Goal: Information Seeking & Learning: Check status

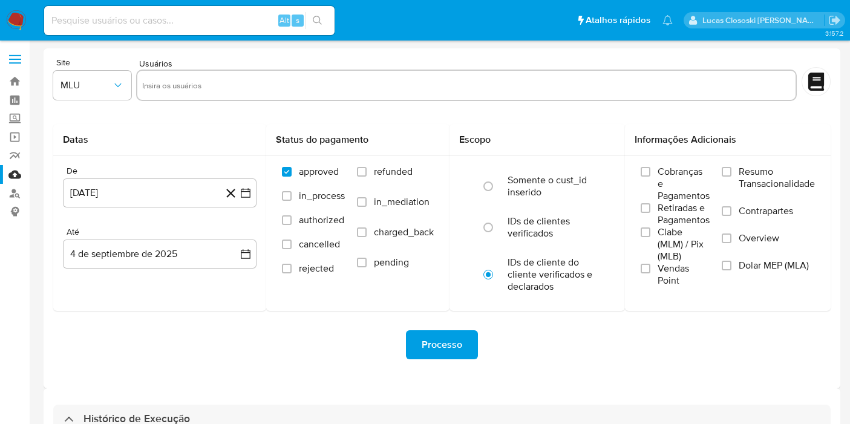
select select "10"
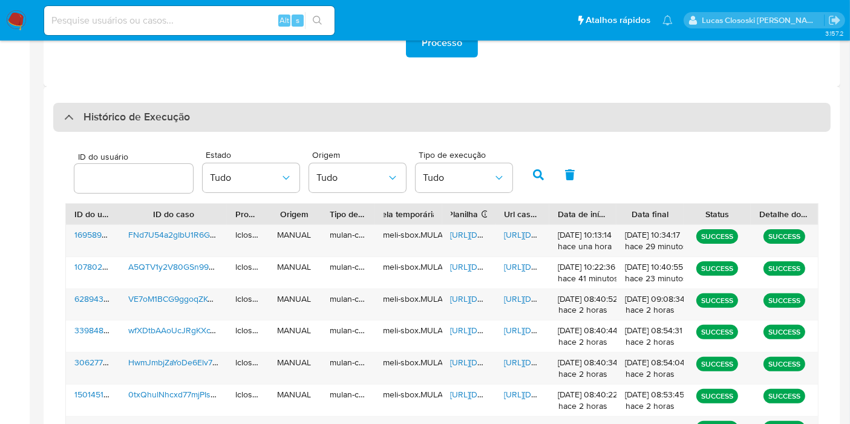
click at [430, 112] on div "Histórico de Execução" at bounding box center [441, 117] width 777 height 29
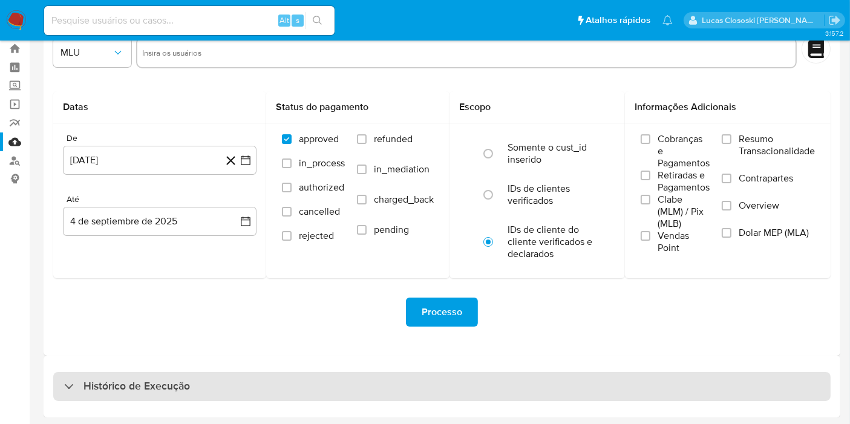
click at [358, 395] on div "Histórico de Execução" at bounding box center [441, 386] width 777 height 29
select select "10"
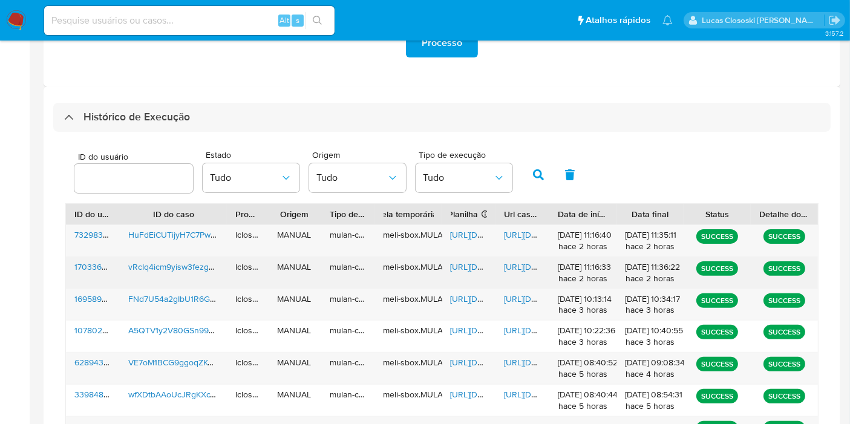
click at [478, 274] on div "[URL][DOMAIN_NAME]" at bounding box center [469, 272] width 54 height 31
click at [477, 267] on span "[URL][DOMAIN_NAME]" at bounding box center [492, 267] width 83 height 12
click at [518, 277] on div "[URL][DOMAIN_NAME]" at bounding box center [522, 272] width 54 height 31
click at [518, 272] on div "[URL][DOMAIN_NAME]" at bounding box center [522, 272] width 54 height 31
click at [517, 261] on span "[URL][DOMAIN_NAME]" at bounding box center [545, 267] width 83 height 12
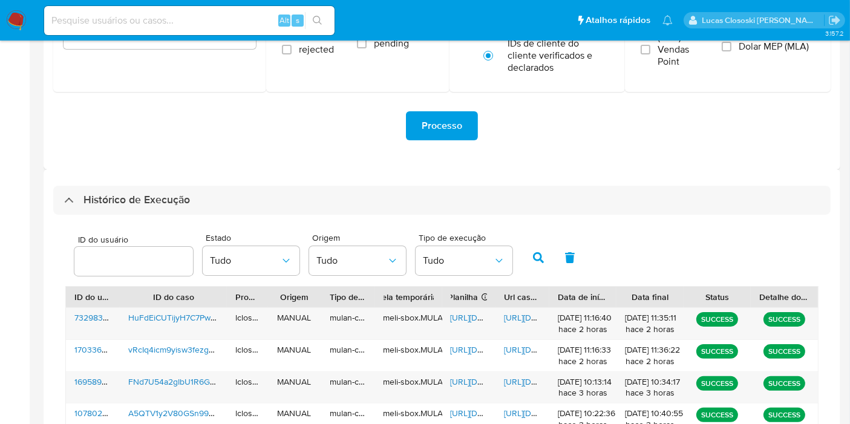
click at [284, 182] on div "Histórico de Execução ID do usuário Estado Tudo Origem Tudo Tipo de execução Tu…" at bounding box center [442, 428] width 797 height 519
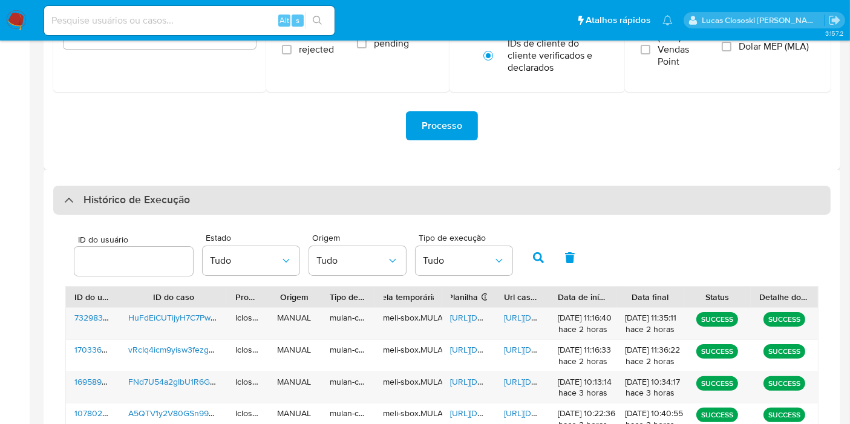
click at [284, 197] on div "Histórico de Execução" at bounding box center [441, 200] width 777 height 29
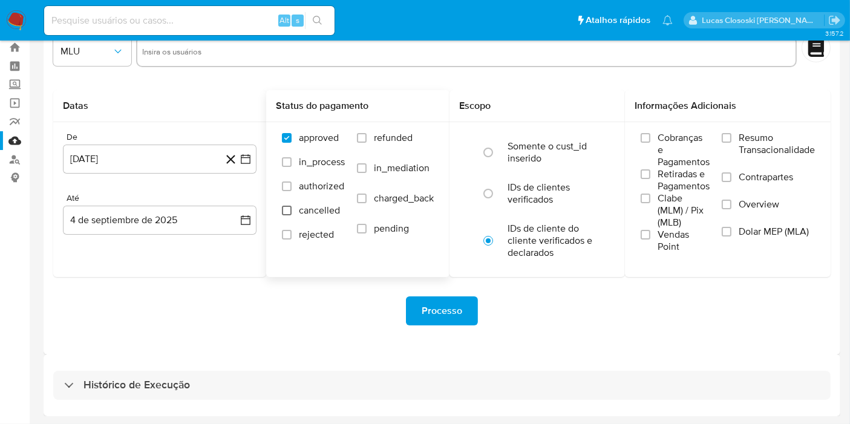
scroll to position [33, 0]
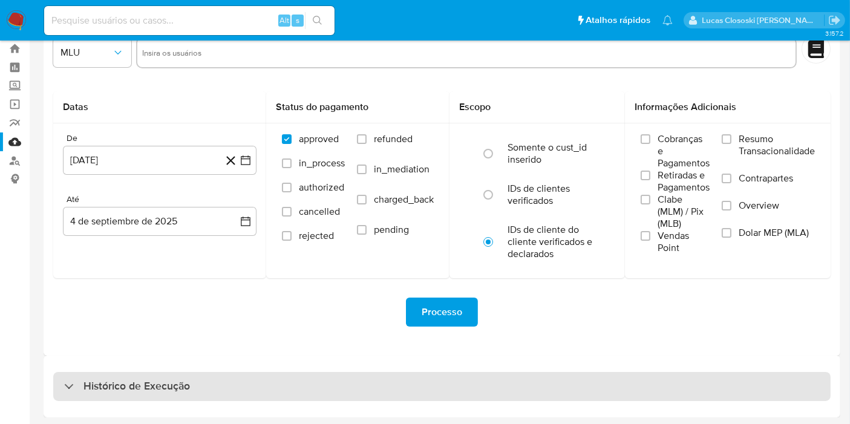
click at [250, 387] on div "Histórico de Execução" at bounding box center [441, 386] width 777 height 29
select select "10"
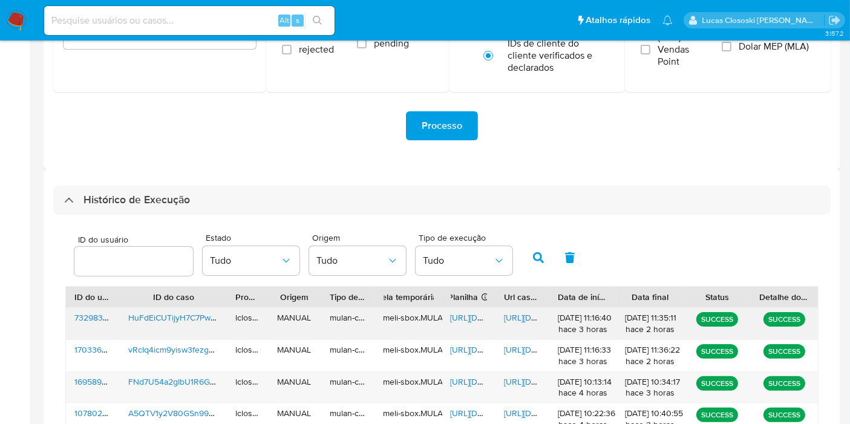
click at [462, 315] on span "[URL][DOMAIN_NAME]" at bounding box center [492, 318] width 83 height 12
click at [523, 317] on span "[URL][DOMAIN_NAME]" at bounding box center [545, 318] width 83 height 12
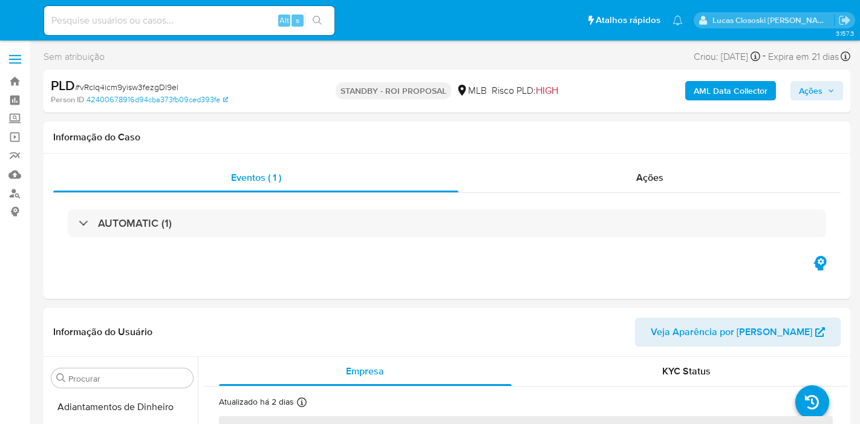
select select "10"
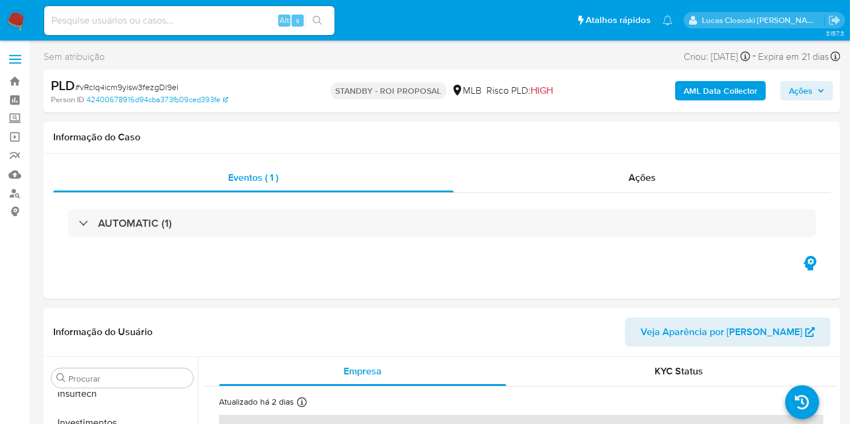
scroll to position [569, 0]
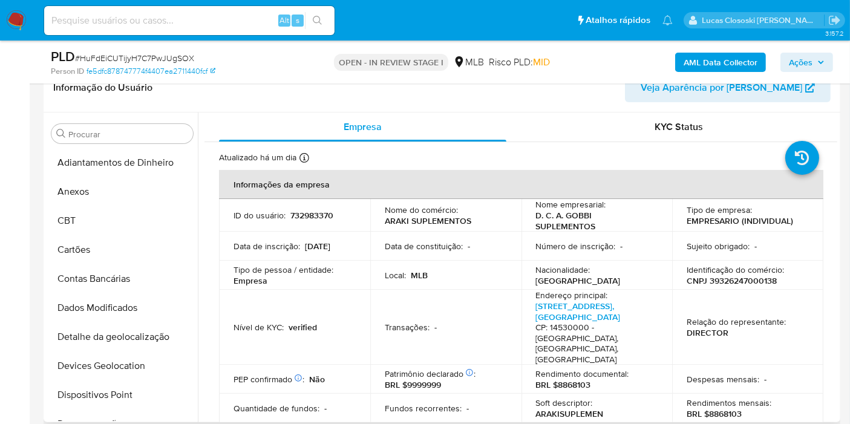
scroll to position [540, 0]
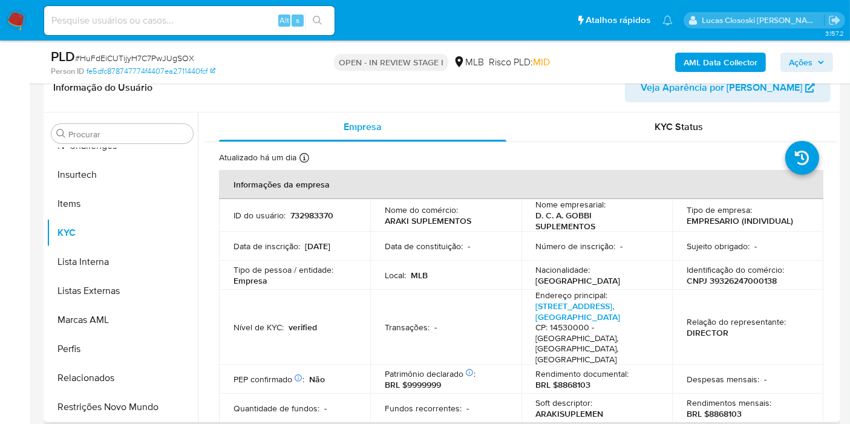
click at [714, 279] on p "CNPJ 39326247000138" at bounding box center [732, 280] width 90 height 11
copy p "39326247000138"
click at [707, 56] on b "AML Data Collector" at bounding box center [721, 62] width 74 height 19
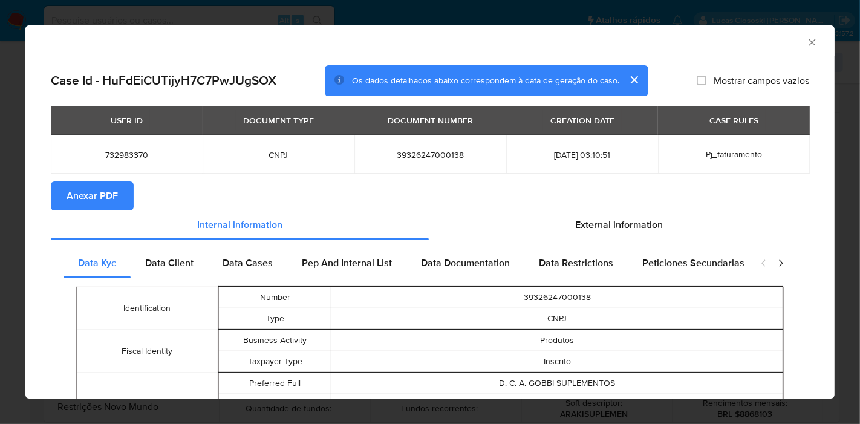
click at [122, 199] on button "Anexar PDF" at bounding box center [92, 195] width 83 height 29
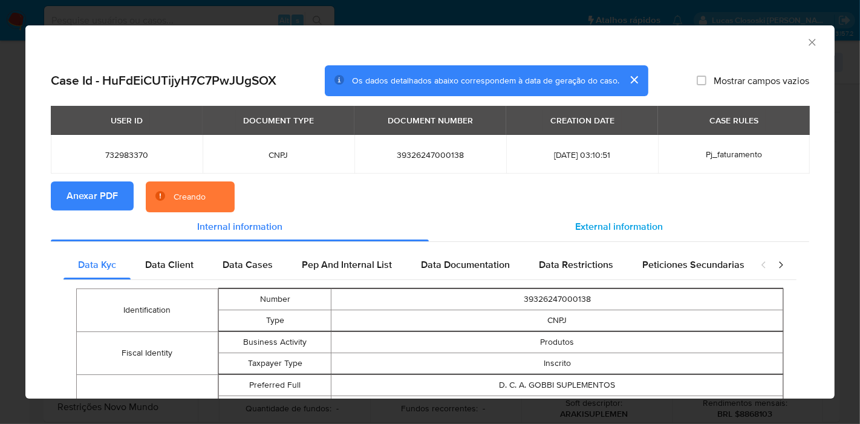
click at [638, 217] on div "External information" at bounding box center [619, 226] width 381 height 29
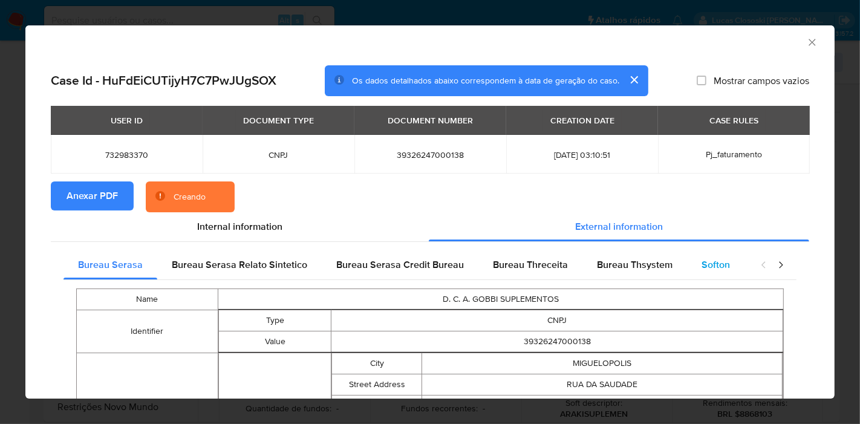
click at [705, 266] on span "Softon" at bounding box center [716, 265] width 28 height 14
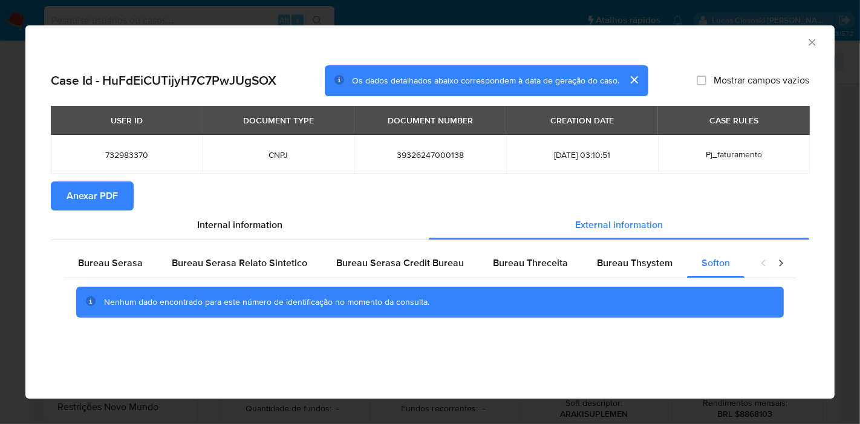
drag, startPoint x: 442, startPoint y: 186, endPoint x: 468, endPoint y: 178, distance: 27.8
click at [442, 186] on section "Anexar PDF" at bounding box center [430, 195] width 759 height 29
click at [811, 43] on icon "Fechar a janela" at bounding box center [812, 42] width 7 height 7
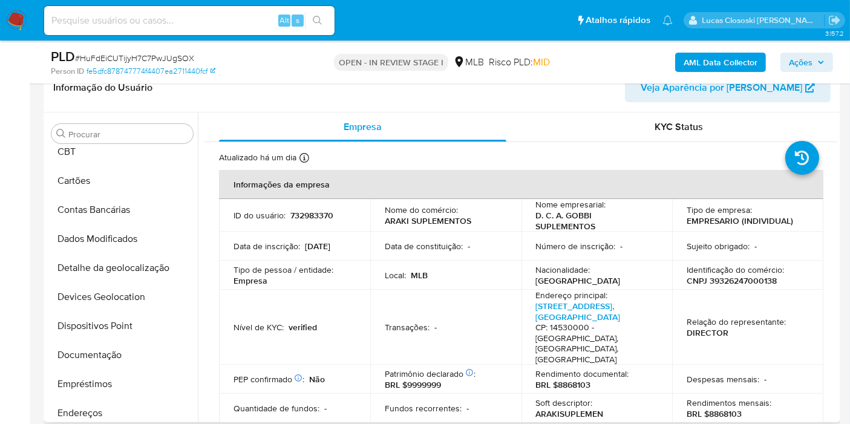
scroll to position [0, 0]
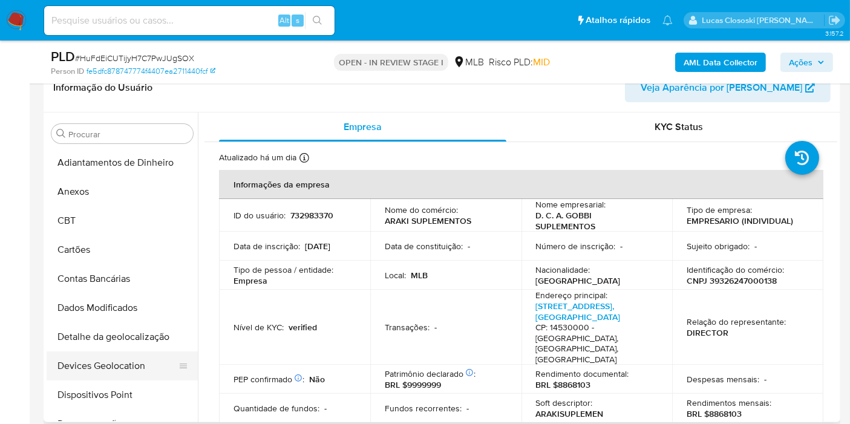
click at [117, 359] on button "Devices Geolocation" at bounding box center [118, 365] width 142 height 29
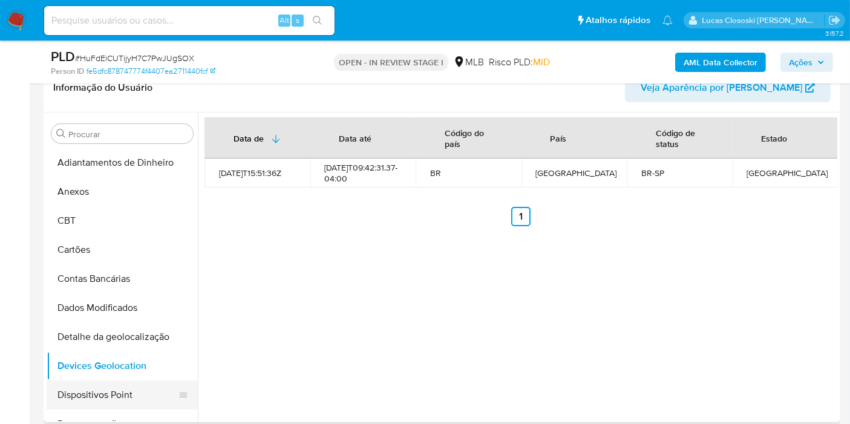
click at [77, 403] on button "Dispositivos Point" at bounding box center [118, 395] width 142 height 29
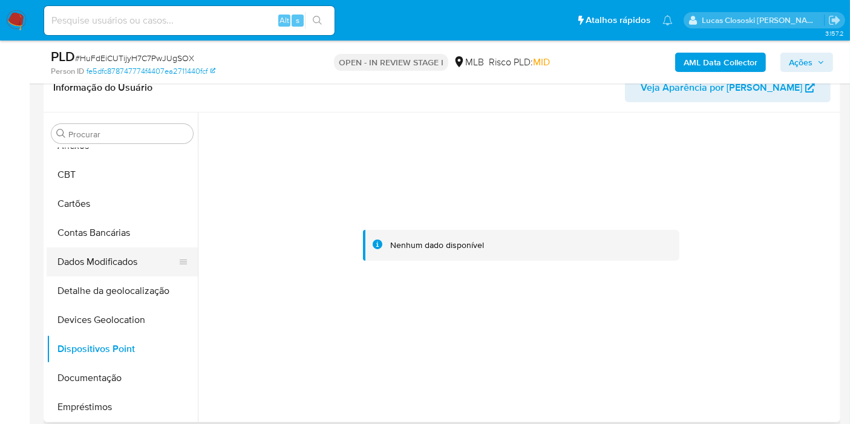
scroll to position [67, 0]
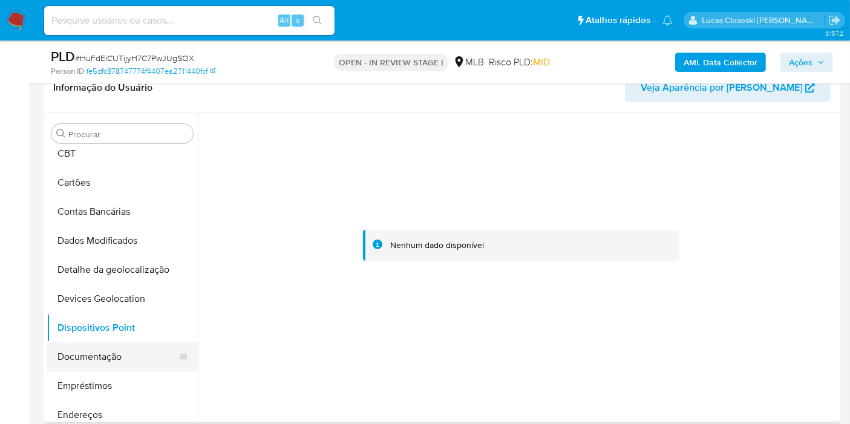
drag, startPoint x: 90, startPoint y: 354, endPoint x: 97, endPoint y: 348, distance: 9.0
click at [90, 354] on button "Documentação" at bounding box center [118, 356] width 142 height 29
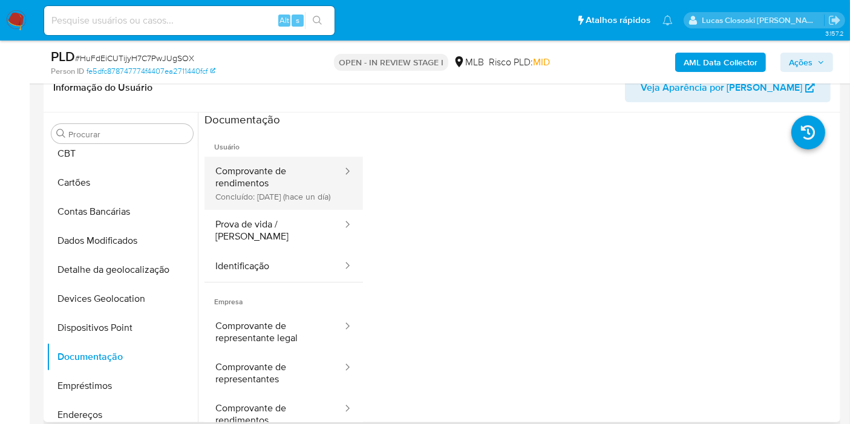
click at [285, 188] on button "Comprovante de rendimentos Concluído: 03/09/2025 (hace un día)" at bounding box center [273, 183] width 139 height 53
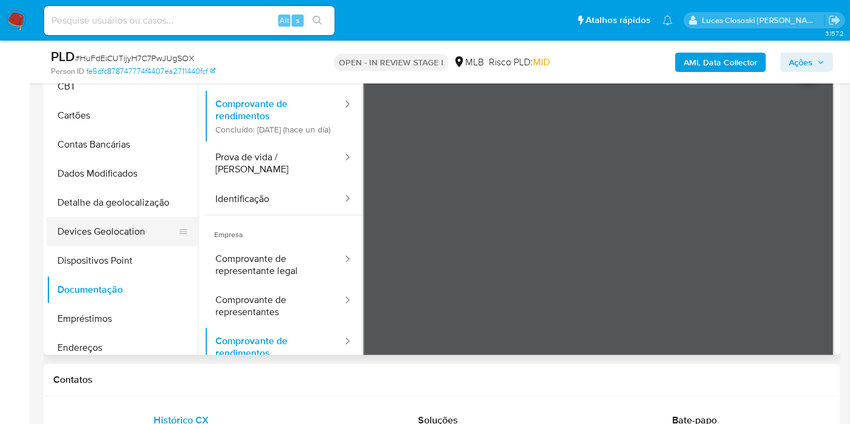
scroll to position [134, 0]
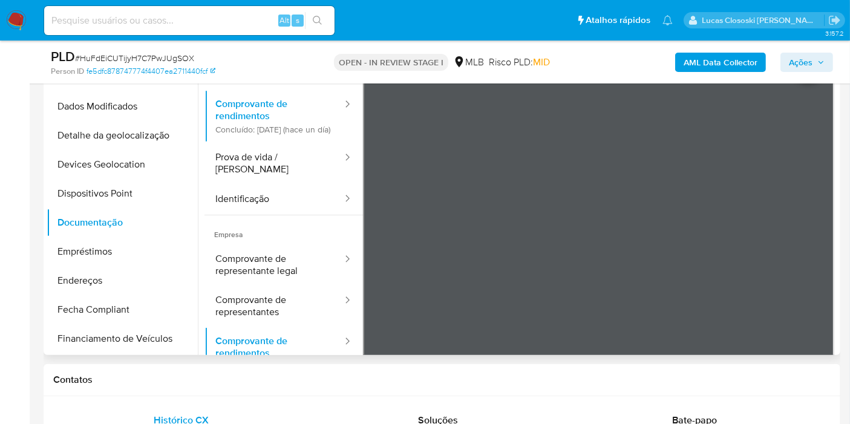
drag, startPoint x: 838, startPoint y: 264, endPoint x: 836, endPoint y: 347, distance: 82.9
click at [836, 347] on div "Procurar Adiantamentos de Dinheiro Anexos CBT Cartões Contas Bancárias Dados Mo…" at bounding box center [442, 200] width 797 height 310
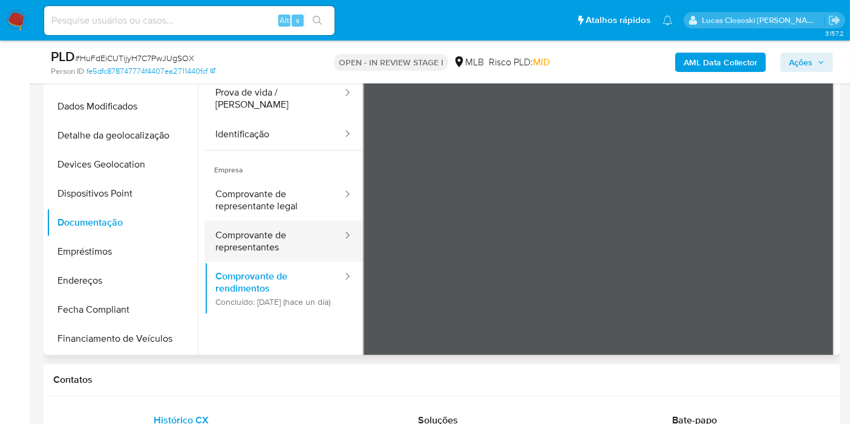
scroll to position [105, 0]
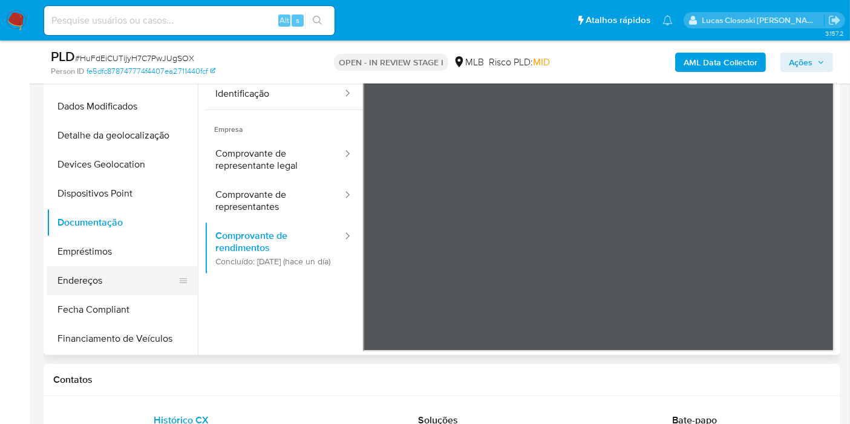
click at [81, 282] on button "Endereços" at bounding box center [118, 280] width 142 height 29
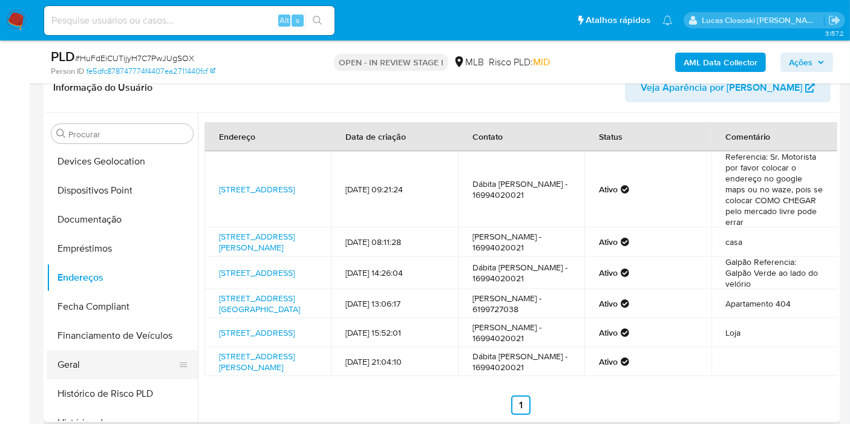
scroll to position [269, 0]
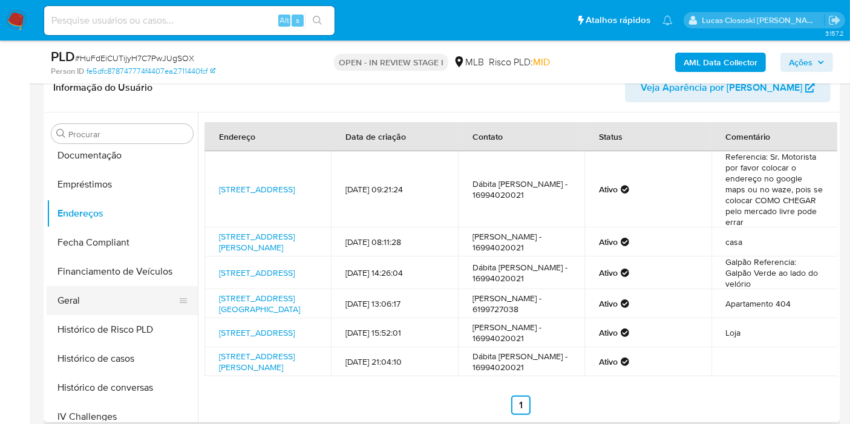
drag, startPoint x: 101, startPoint y: 310, endPoint x: 120, endPoint y: 298, distance: 23.2
click at [101, 310] on button "Geral" at bounding box center [118, 300] width 142 height 29
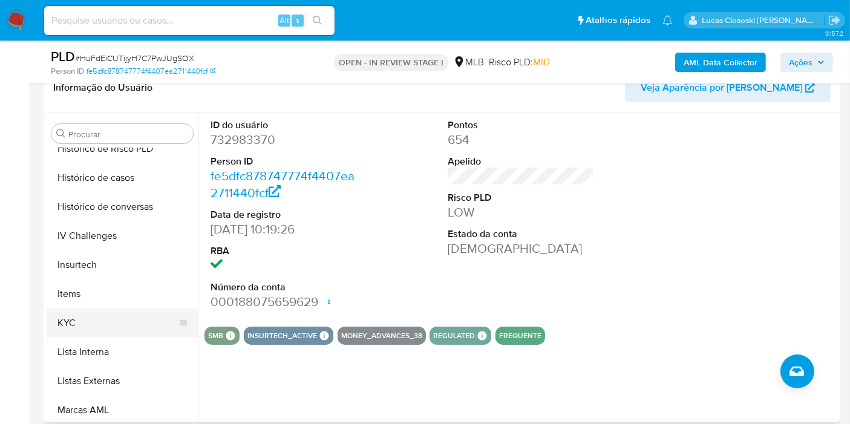
scroll to position [470, 0]
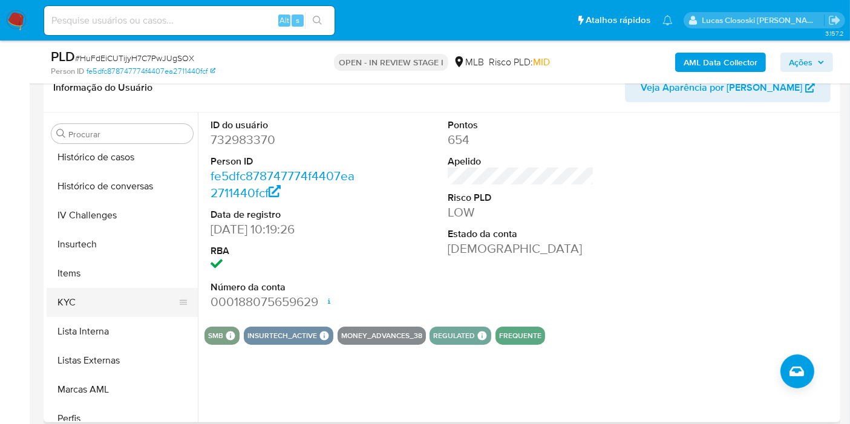
click at [99, 301] on button "KYC" at bounding box center [118, 302] width 142 height 29
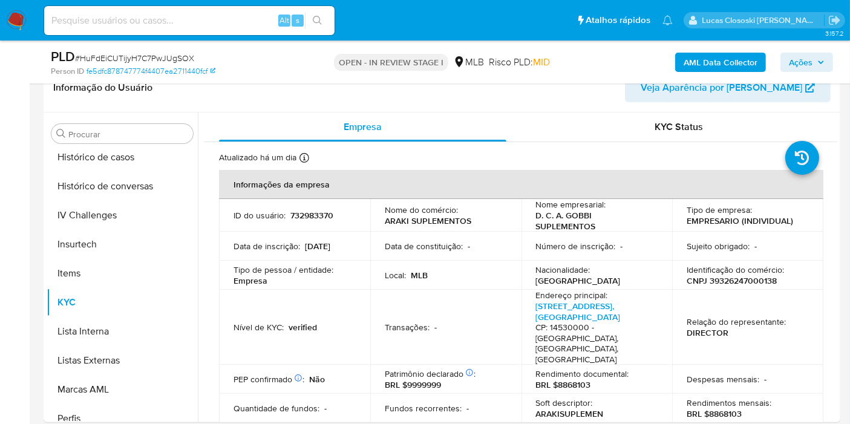
scroll to position [211, 0]
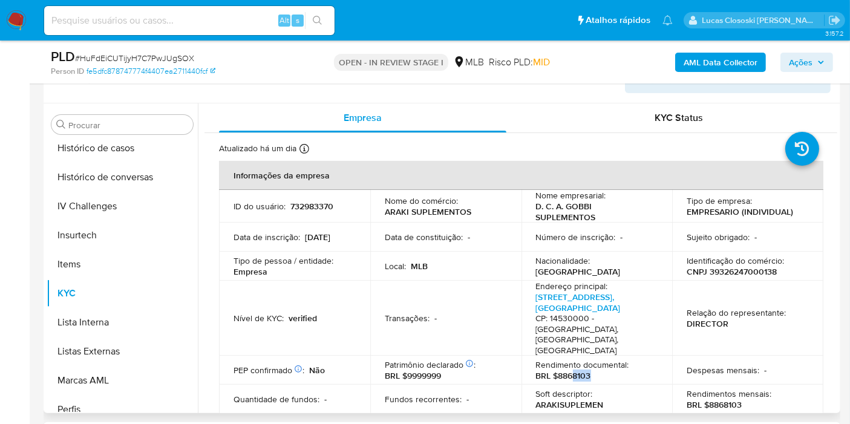
drag, startPoint x: 590, startPoint y: 361, endPoint x: 571, endPoint y: 364, distance: 19.5
click at [571, 364] on div "Rendimento documental : BRL $8868103" at bounding box center [597, 370] width 122 height 22
click at [560, 370] on p "BRL $8868103" at bounding box center [563, 375] width 55 height 11
drag, startPoint x: 560, startPoint y: 365, endPoint x: 573, endPoint y: 367, distance: 14.0
click at [573, 370] on p "BRL $8868103" at bounding box center [563, 375] width 55 height 11
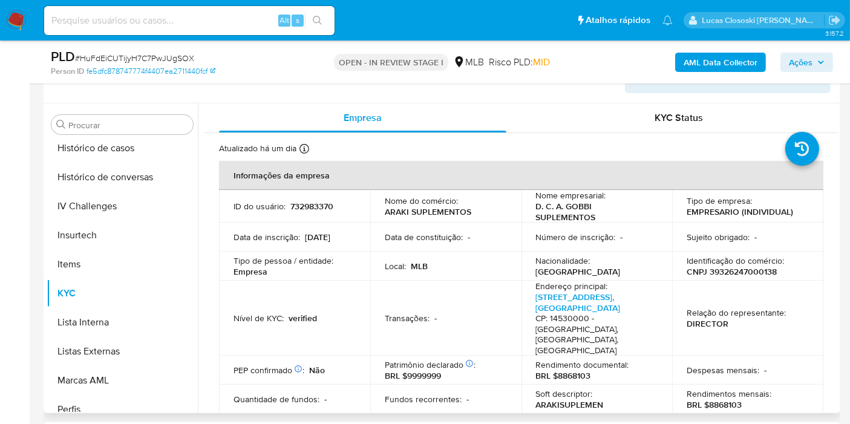
click at [650, 390] on div "Soft descriptor : ARAKISUPLEMEN" at bounding box center [597, 399] width 122 height 22
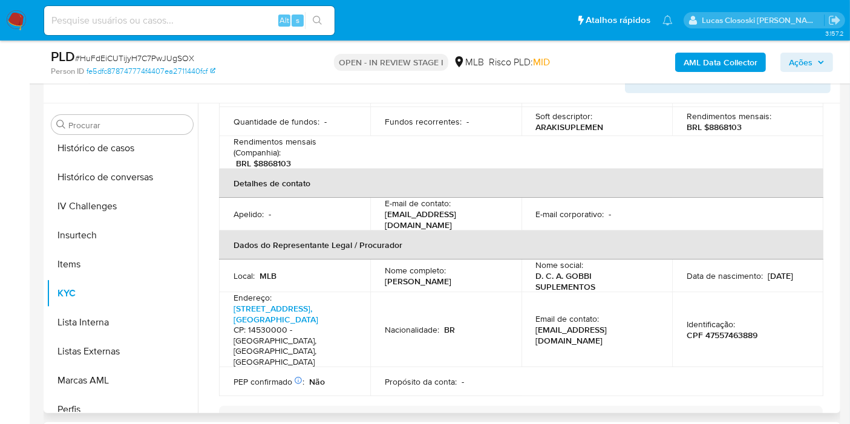
scroll to position [299, 0]
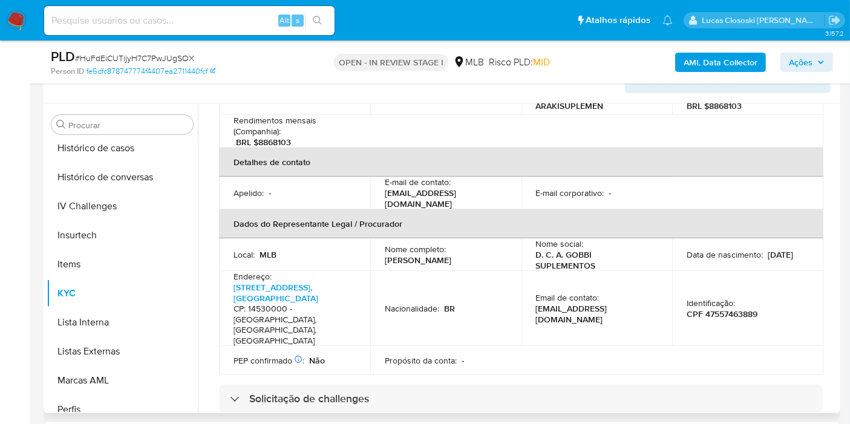
click at [510, 296] on td "Nacionalidade : BR" at bounding box center [445, 308] width 151 height 75
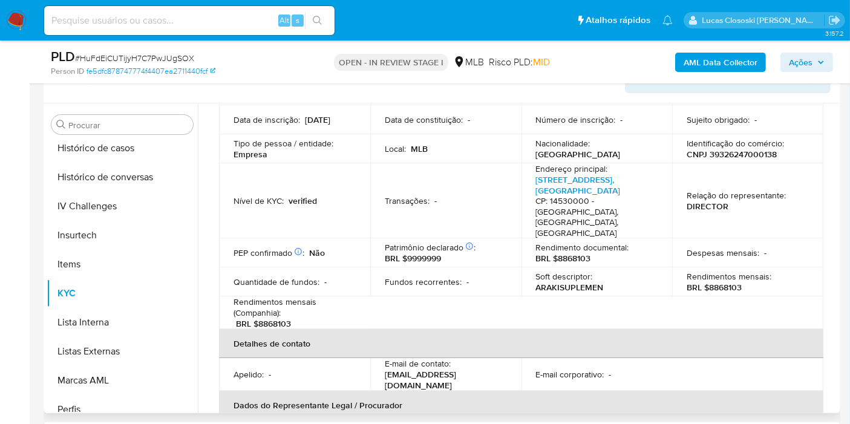
scroll to position [97, 0]
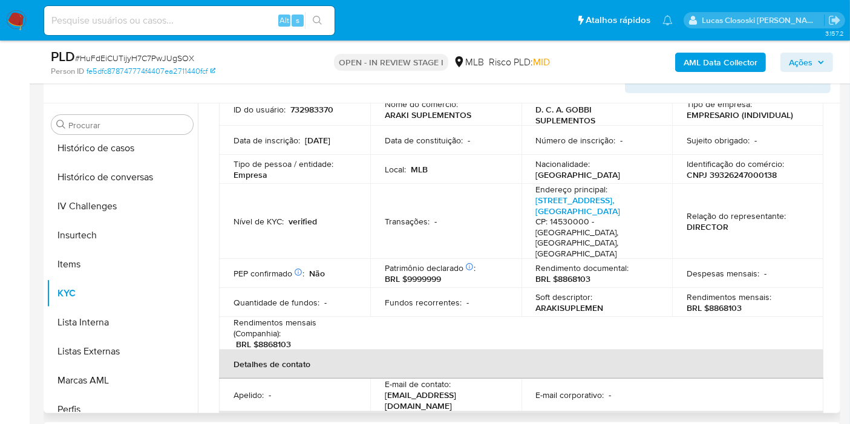
click at [750, 175] on p "CNPJ 39326247000138" at bounding box center [732, 174] width 90 height 11
copy p "39326247000138"
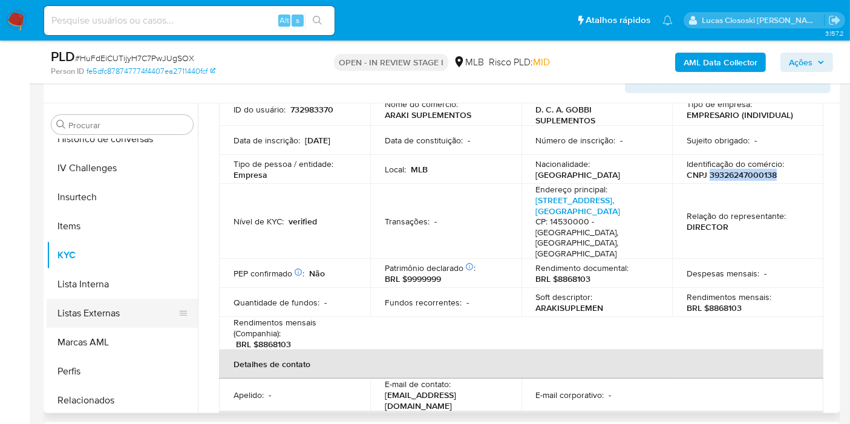
scroll to position [540, 0]
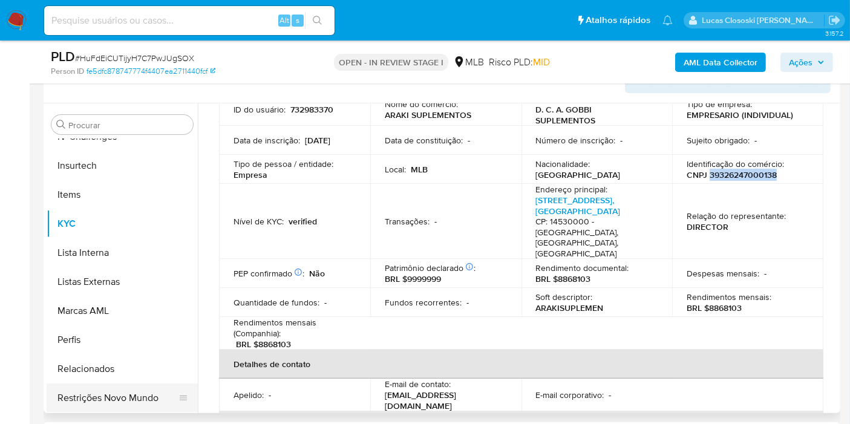
click at [152, 386] on button "Restrições Novo Mundo" at bounding box center [118, 398] width 142 height 29
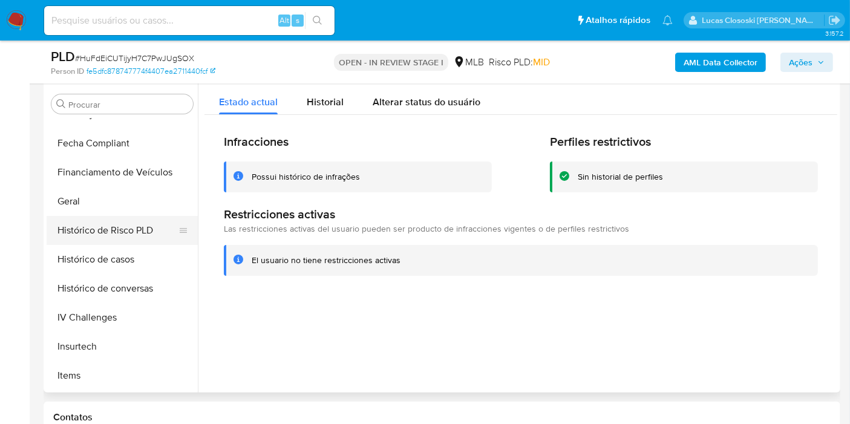
scroll to position [204, 0]
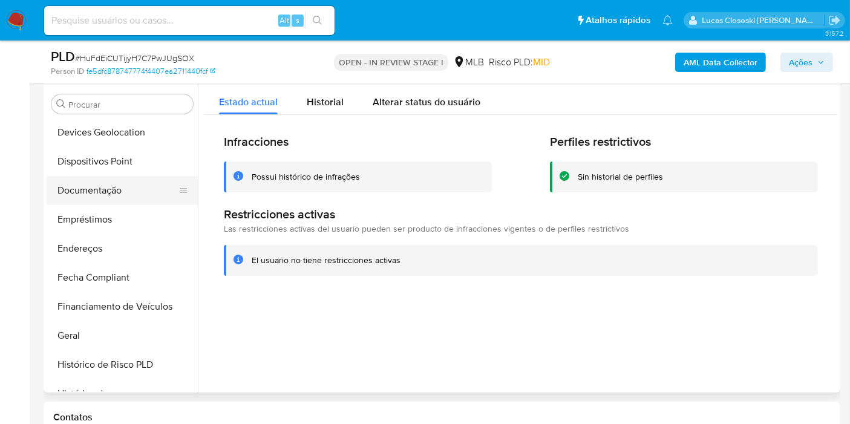
click at [119, 197] on button "Documentação" at bounding box center [118, 190] width 142 height 29
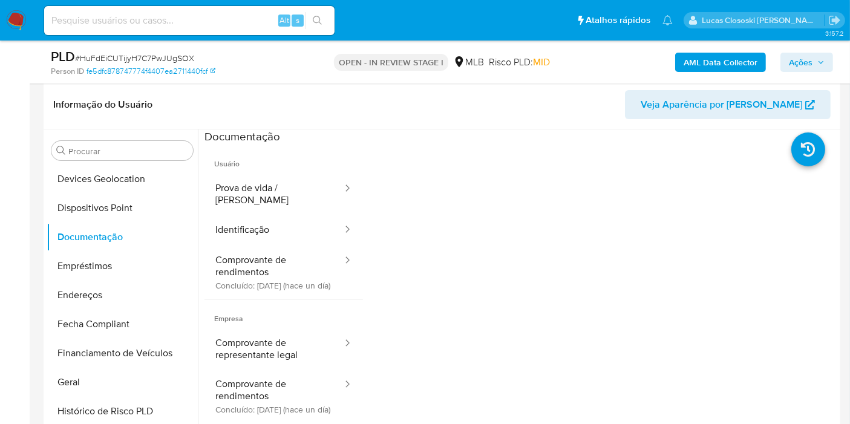
scroll to position [164, 0]
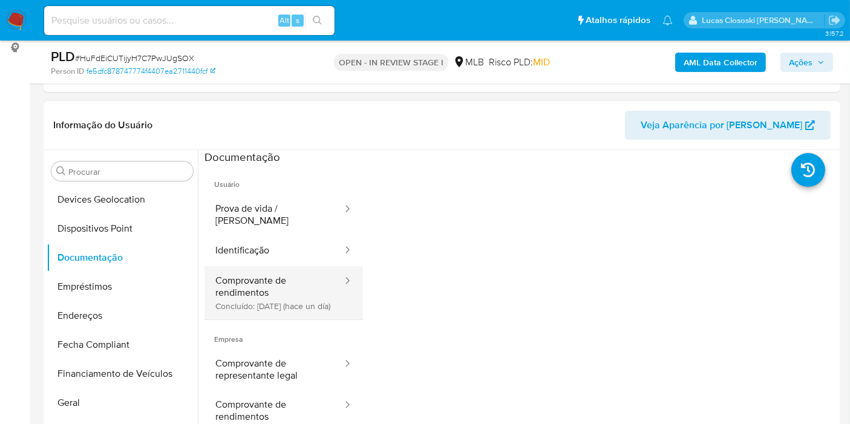
click at [259, 276] on button "Comprovante de rendimentos Concluído: 03/09/2025 (hace un día)" at bounding box center [273, 292] width 139 height 53
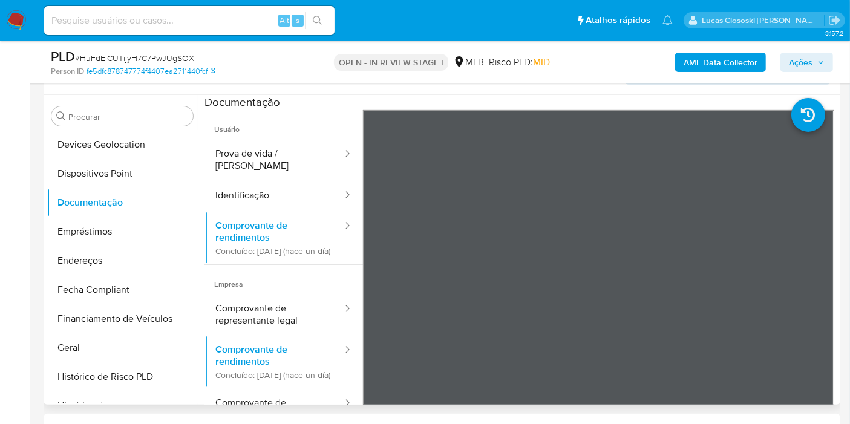
scroll to position [171, 0]
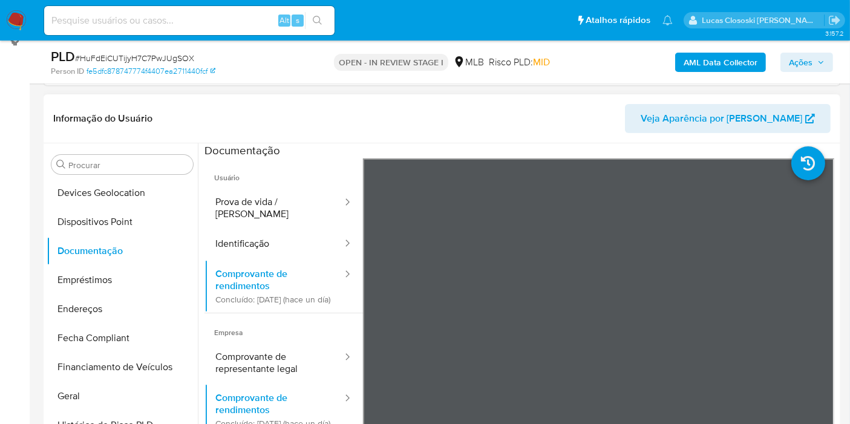
drag, startPoint x: 839, startPoint y: 192, endPoint x: 839, endPoint y: 203, distance: 10.9
click at [839, 203] on div "Procurar Adiantamentos de Dinheiro Anexos CBT Cartões Contas Bancárias Dados Mo…" at bounding box center [442, 298] width 797 height 310
click at [264, 341] on span "Empresa" at bounding box center [283, 327] width 158 height 29
click at [266, 341] on span "Empresa" at bounding box center [283, 327] width 158 height 29
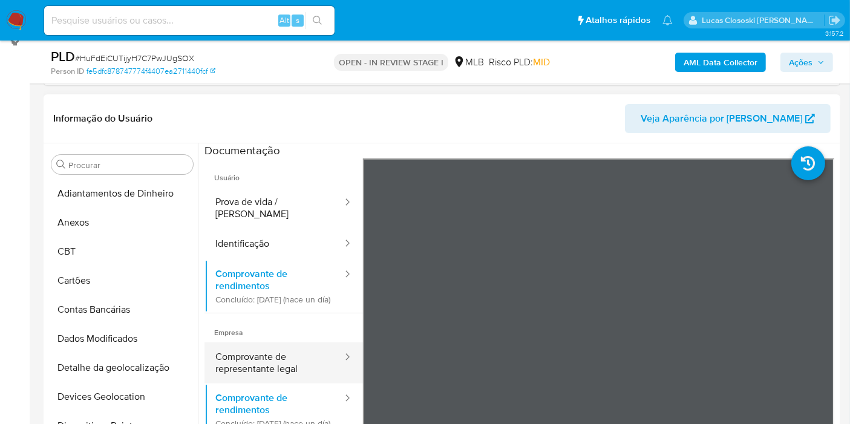
click at [266, 344] on button "Comprovante de representante legal" at bounding box center [273, 362] width 139 height 41
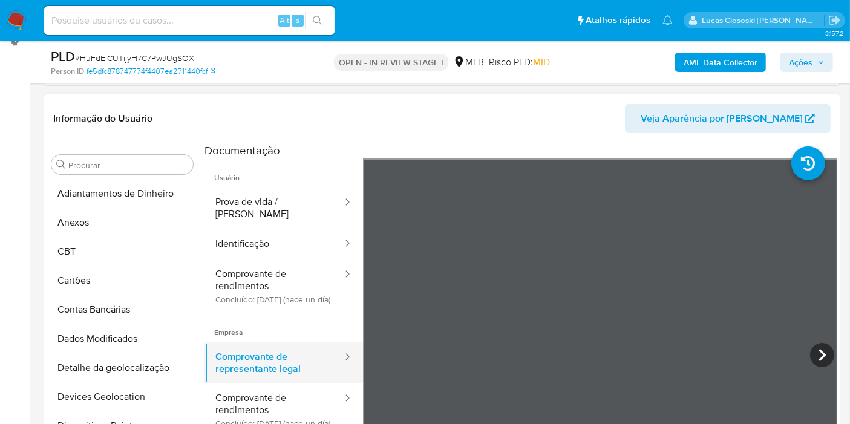
click at [266, 350] on button "Comprovante de representante legal" at bounding box center [273, 362] width 139 height 41
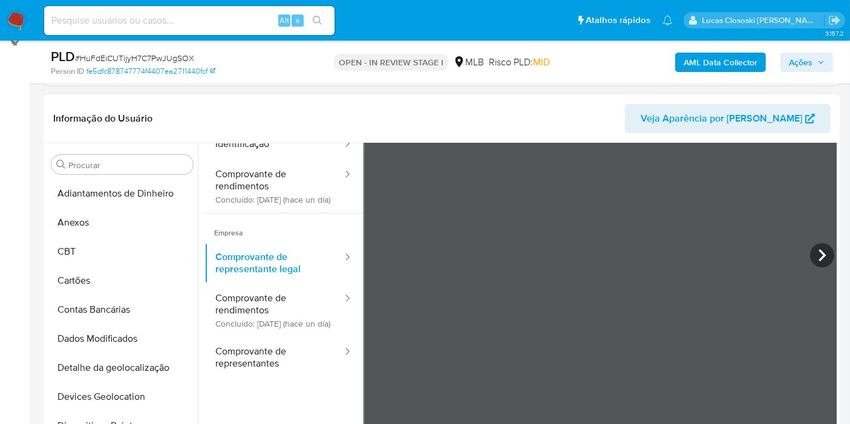
scroll to position [102, 0]
click at [818, 253] on icon at bounding box center [821, 253] width 7 height 12
click at [381, 249] on icon at bounding box center [378, 253] width 24 height 24
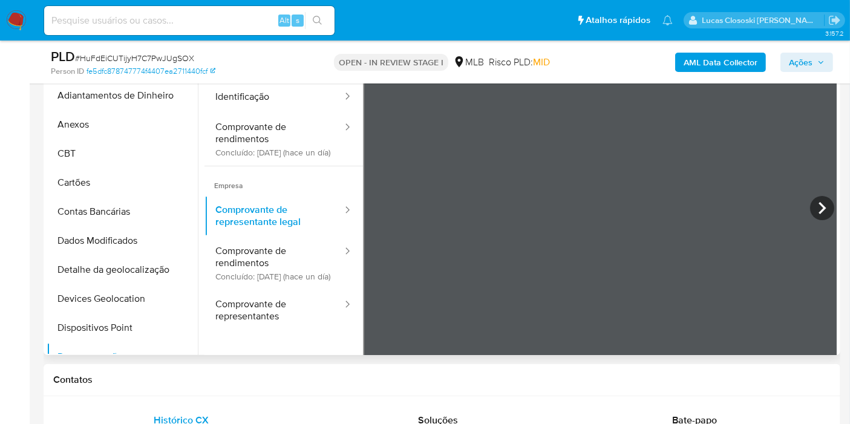
scroll to position [0, 0]
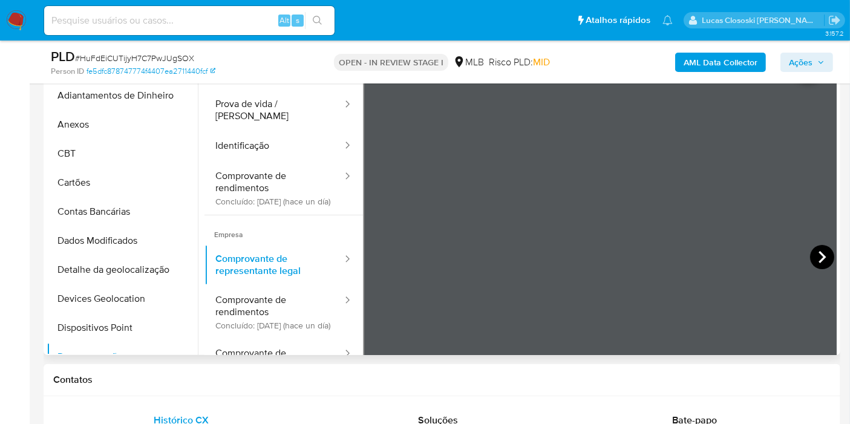
click at [810, 252] on icon at bounding box center [822, 257] width 24 height 24
click at [370, 255] on icon at bounding box center [378, 257] width 24 height 24
click at [93, 227] on button "Dados Modificados" at bounding box center [118, 240] width 142 height 29
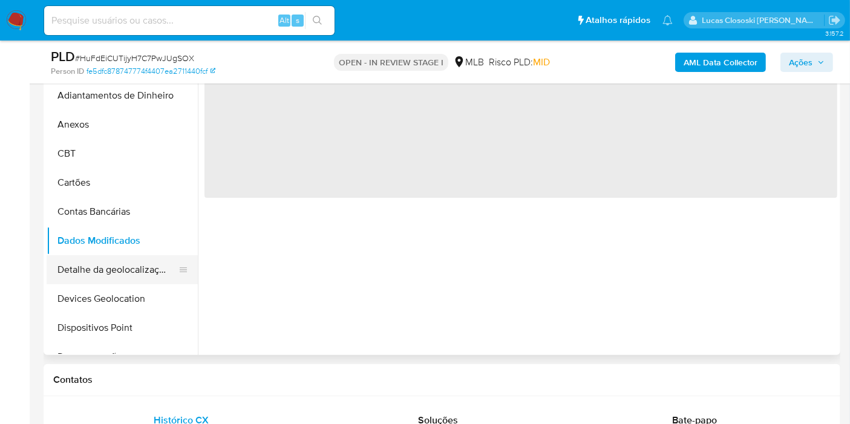
click at [109, 258] on button "Detalhe da geolocalização" at bounding box center [118, 269] width 142 height 29
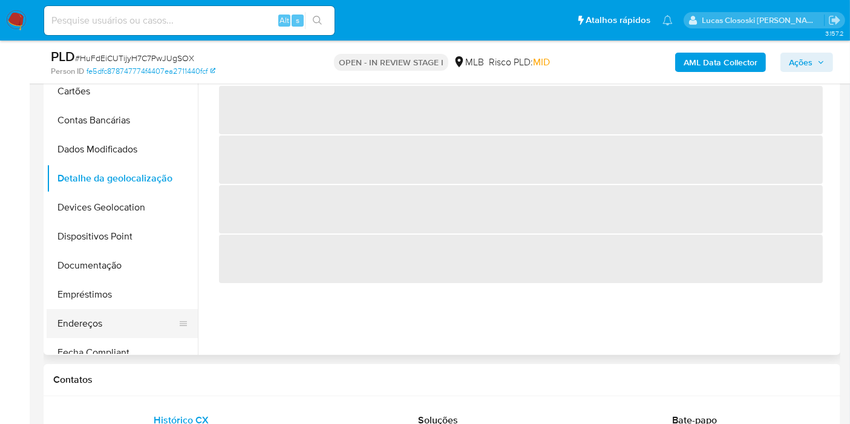
scroll to position [134, 0]
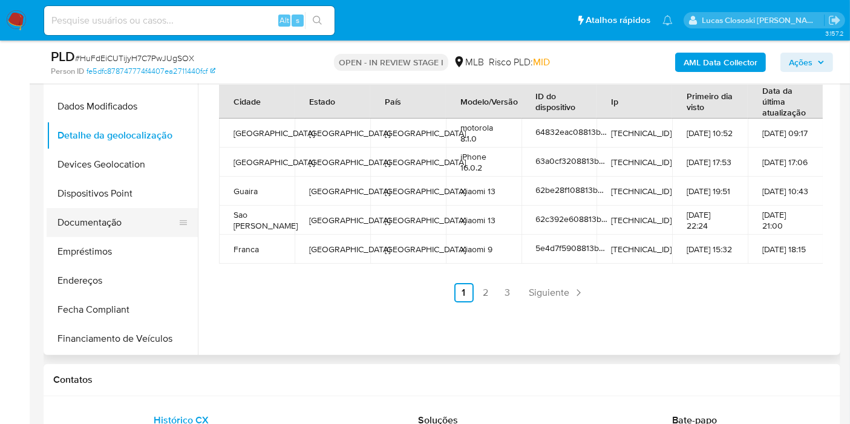
click at [91, 218] on button "Documentação" at bounding box center [118, 222] width 142 height 29
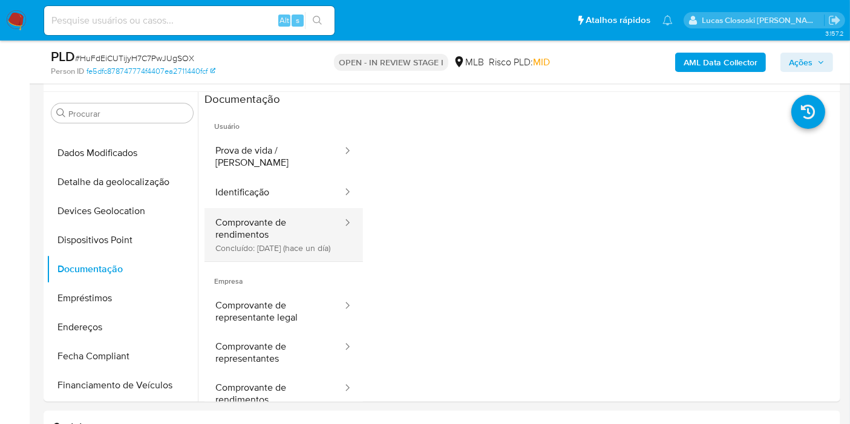
scroll to position [201, 0]
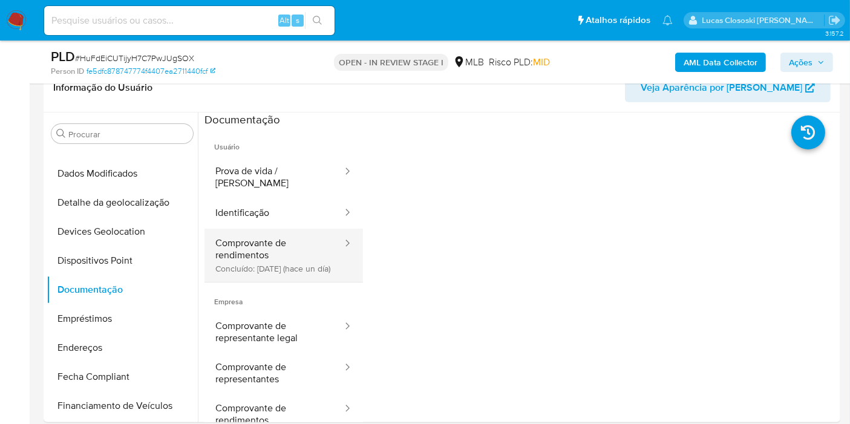
click at [284, 229] on button "Comprovante de rendimentos Concluído: 03/09/2025 (hace un día)" at bounding box center [273, 255] width 139 height 53
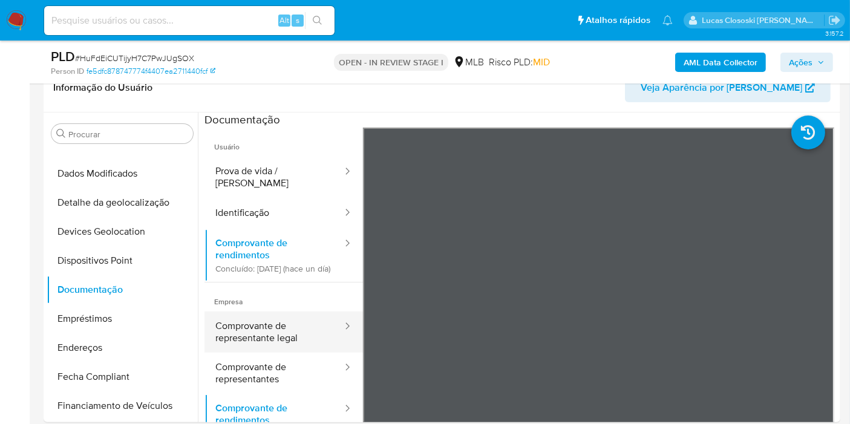
click at [244, 331] on button "Comprovante de representante legal" at bounding box center [273, 332] width 139 height 41
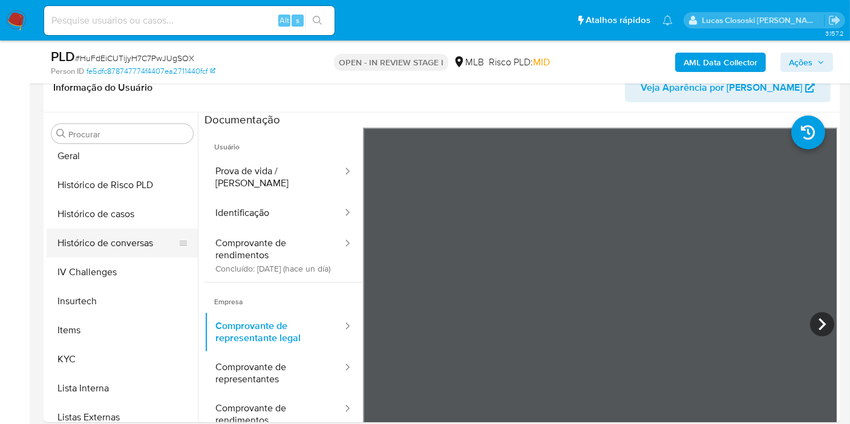
scroll to position [470, 0]
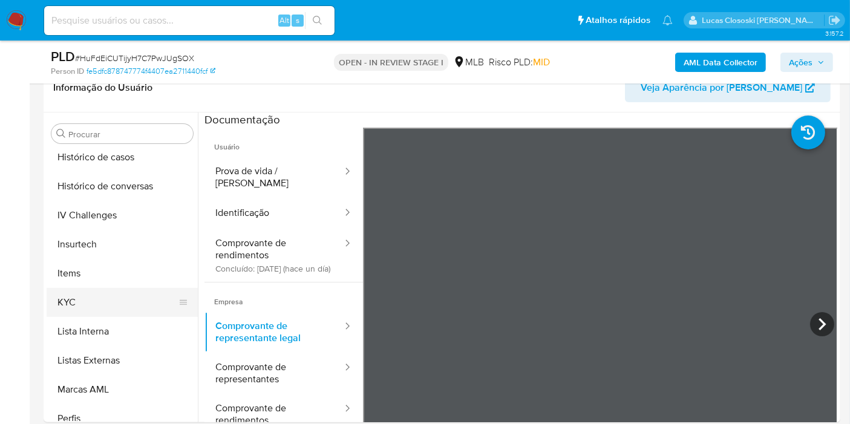
click at [110, 311] on button "KYC" at bounding box center [118, 302] width 142 height 29
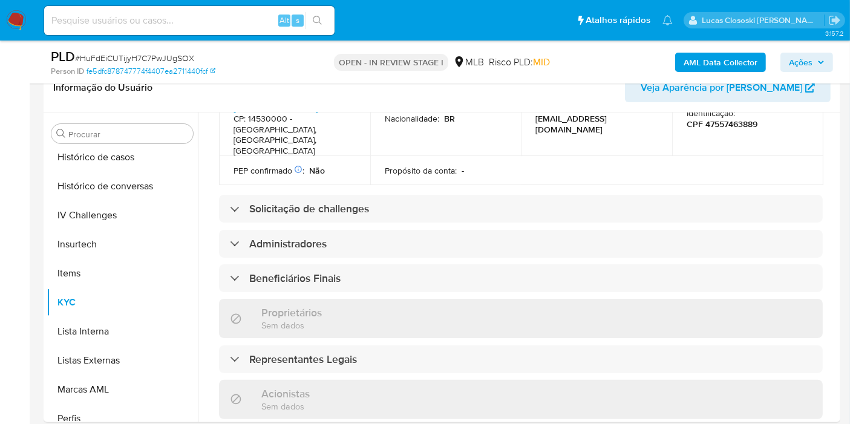
scroll to position [296, 0]
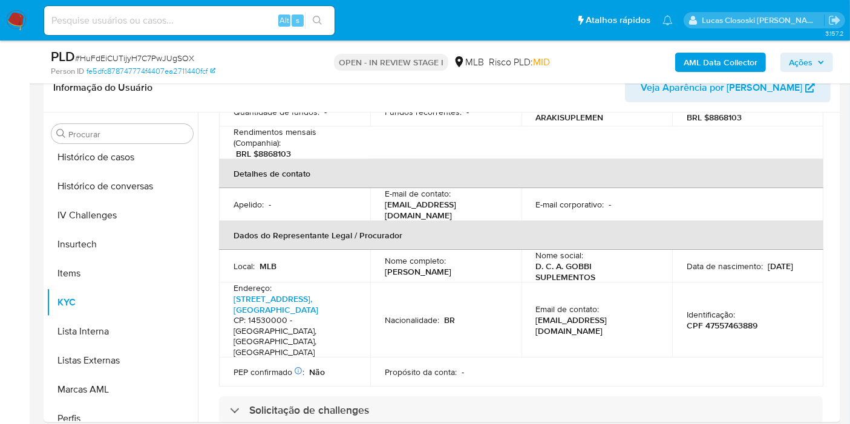
click at [411, 255] on p "Nome completo :" at bounding box center [415, 260] width 61 height 11
click at [385, 266] on p "Dabita Cristina Araki Gobbi" at bounding box center [418, 271] width 67 height 11
click at [377, 260] on td "Nome completo : Dabita Cristina Araki Gobbi" at bounding box center [445, 266] width 151 height 33
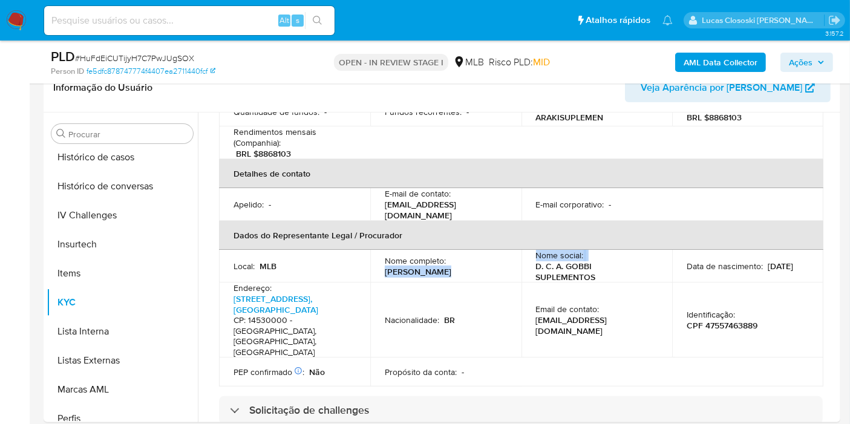
drag, startPoint x: 377, startPoint y: 256, endPoint x: 521, endPoint y: 256, distance: 144.0
click at [521, 256] on tr "Local : MLB Nome completo : Dabita Cristina Araki Gobbi Nome social : D. C. A. …" at bounding box center [521, 266] width 604 height 33
click at [488, 256] on div "Nome completo : Dabita Cristina Araki Gobbi" at bounding box center [446, 266] width 122 height 22
drag, startPoint x: 489, startPoint y: 255, endPoint x: 369, endPoint y: 255, distance: 119.8
click at [370, 255] on td "Nome completo : Dabita Cristina Araki Gobbi" at bounding box center [445, 266] width 151 height 33
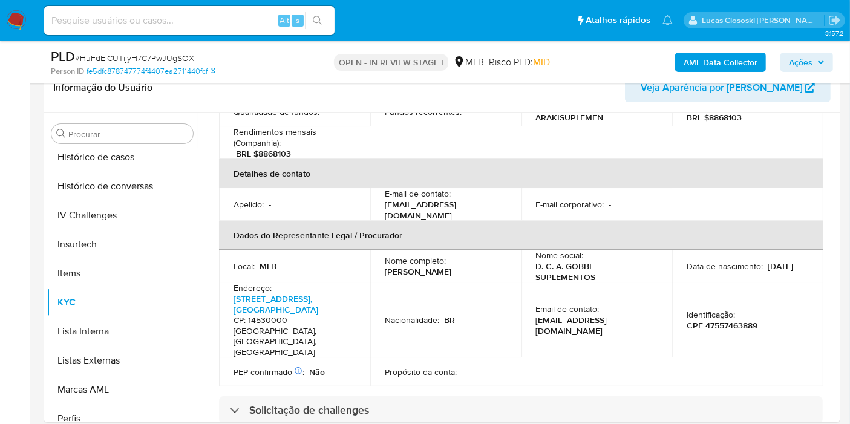
copy p "Dabita Cristina Araki Gobbi"
click at [730, 320] on p "CPF 47557463889" at bounding box center [722, 325] width 71 height 11
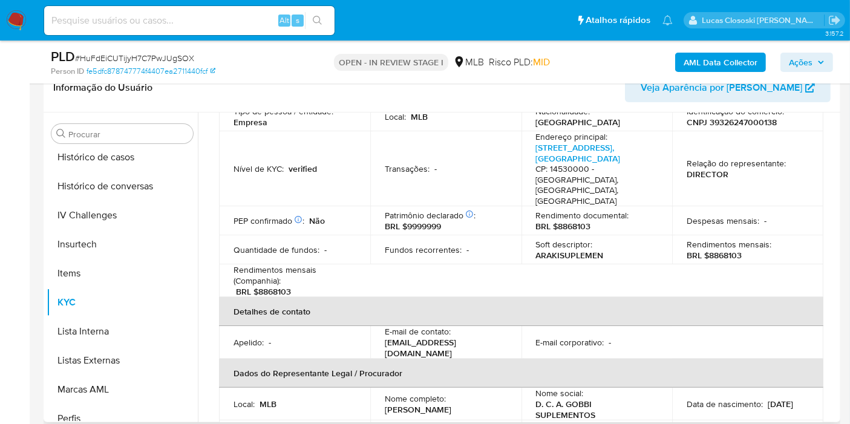
scroll to position [95, 0]
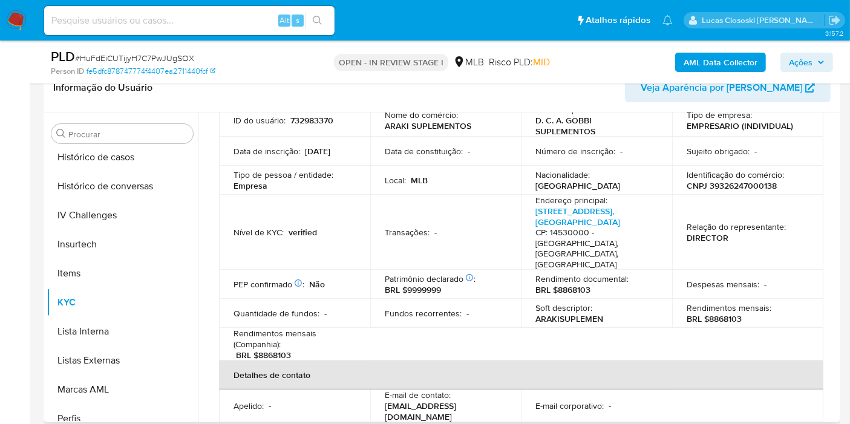
click at [736, 177] on p "Identificação do comércio :" at bounding box center [735, 174] width 97 height 11
click at [724, 187] on p "CNPJ 39326247000138" at bounding box center [732, 185] width 90 height 11
copy p "39326247000138"
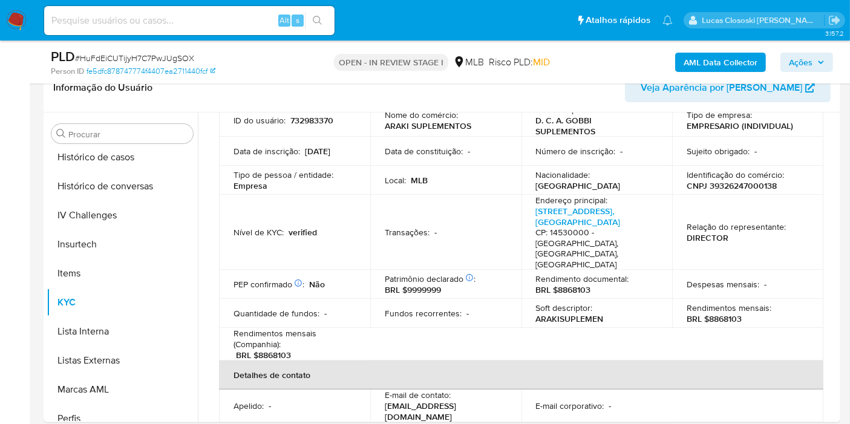
click at [162, 56] on span "# HuFdEiCUTijyH7C7PwJUgSOX" at bounding box center [134, 58] width 119 height 12
copy div "PLD # HuFdEiCUTijyH7C7PwJUgSOX"
click at [771, 302] on div "Rendimentos mensais : BRL $8868103" at bounding box center [748, 313] width 122 height 22
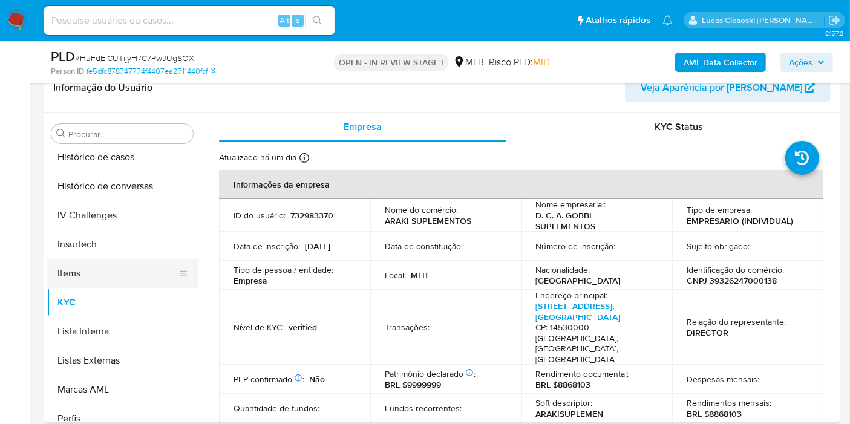
scroll to position [269, 0]
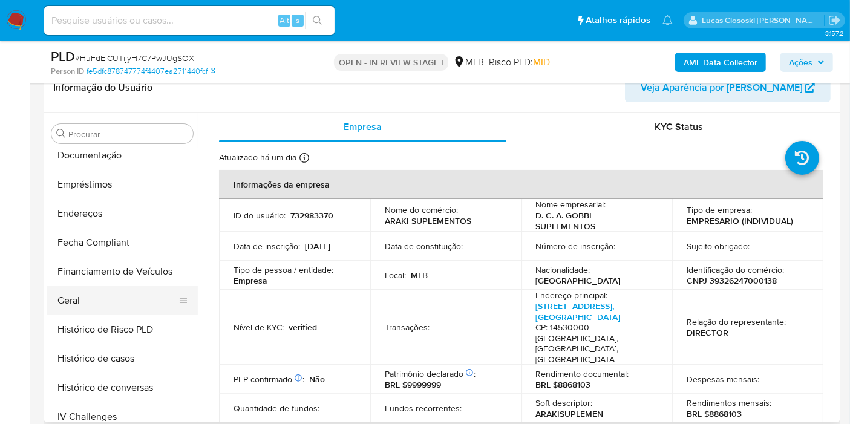
click at [83, 296] on button "Geral" at bounding box center [118, 300] width 142 height 29
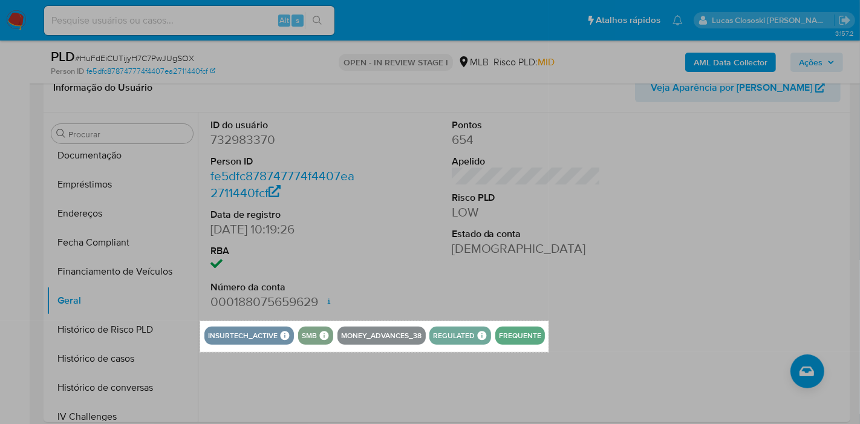
drag, startPoint x: 200, startPoint y: 321, endPoint x: 549, endPoint y: 352, distance: 349.8
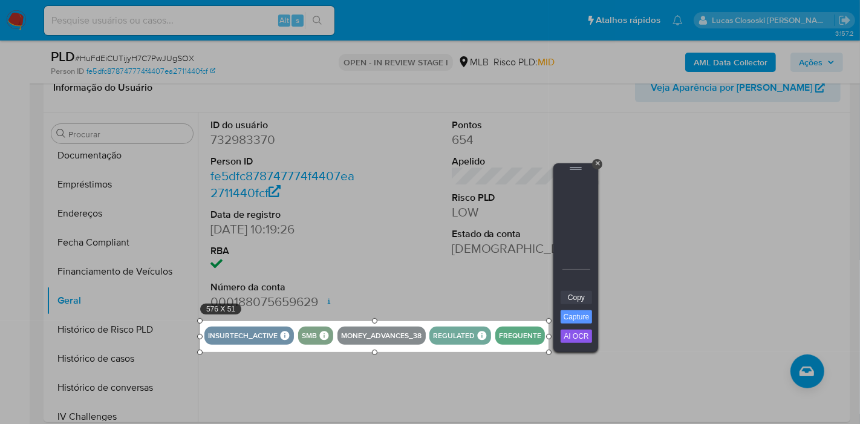
click at [565, 295] on link "Copy" at bounding box center [576, 297] width 31 height 13
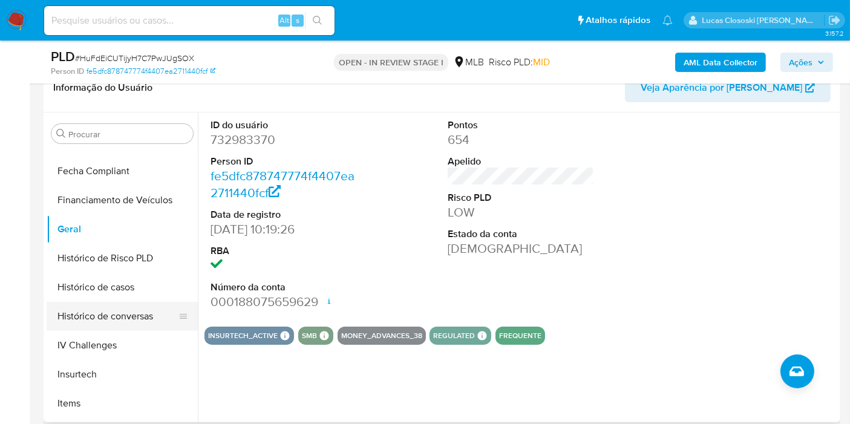
scroll to position [537, 0]
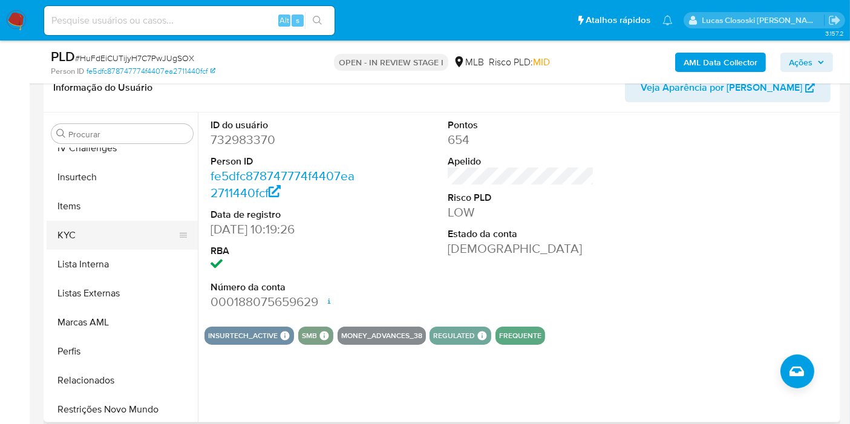
click at [92, 230] on button "KYC" at bounding box center [118, 235] width 142 height 29
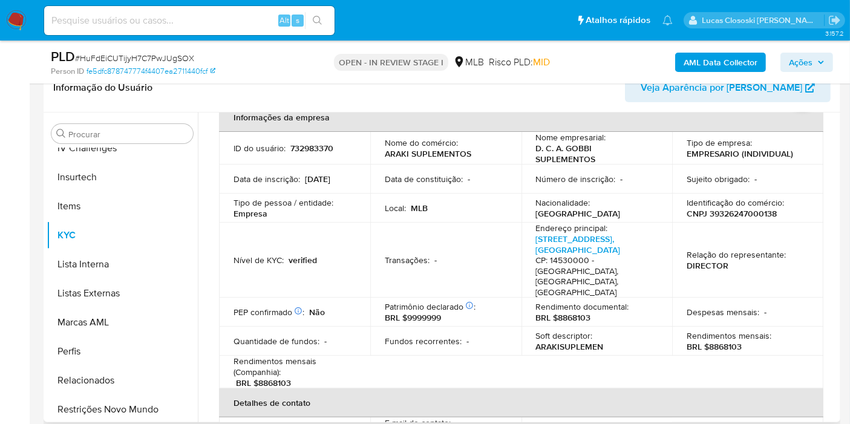
scroll to position [134, 0]
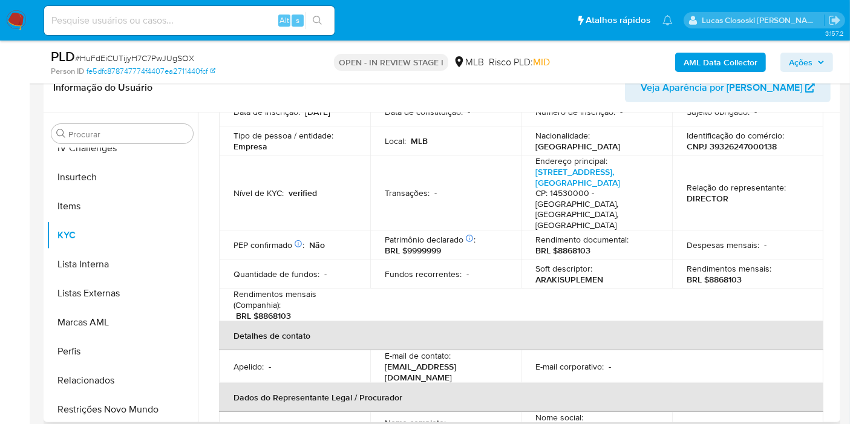
click at [579, 246] on td "Rendimento documental : BRL $8868103" at bounding box center [596, 244] width 151 height 29
drag, startPoint x: 579, startPoint y: 246, endPoint x: 574, endPoint y: 235, distance: 11.9
click at [578, 244] on td "Rendimento documental : BRL $8868103" at bounding box center [596, 244] width 151 height 29
click at [570, 234] on p "Rendimento documental :" at bounding box center [582, 239] width 93 height 11
click at [570, 245] on p "BRL $8868103" at bounding box center [563, 250] width 55 height 11
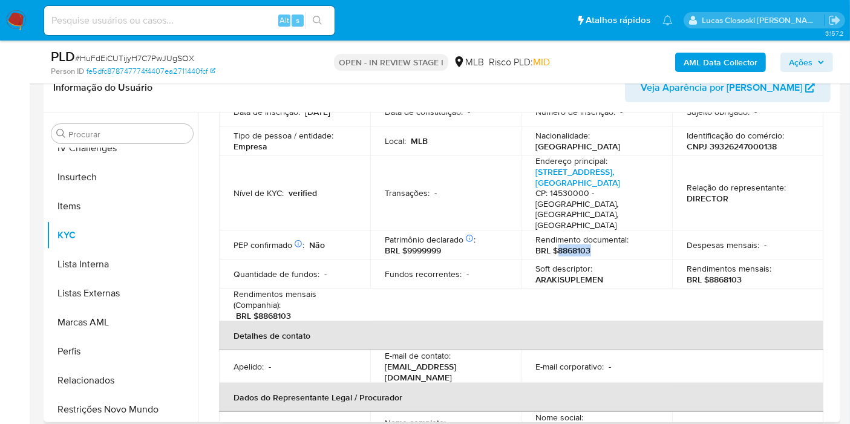
click at [570, 245] on p "BRL $8868103" at bounding box center [563, 250] width 55 height 11
copy p "8868103"
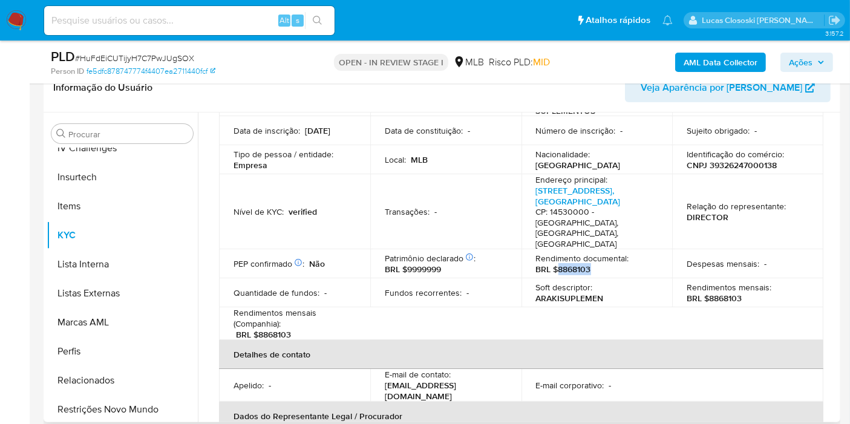
scroll to position [27, 0]
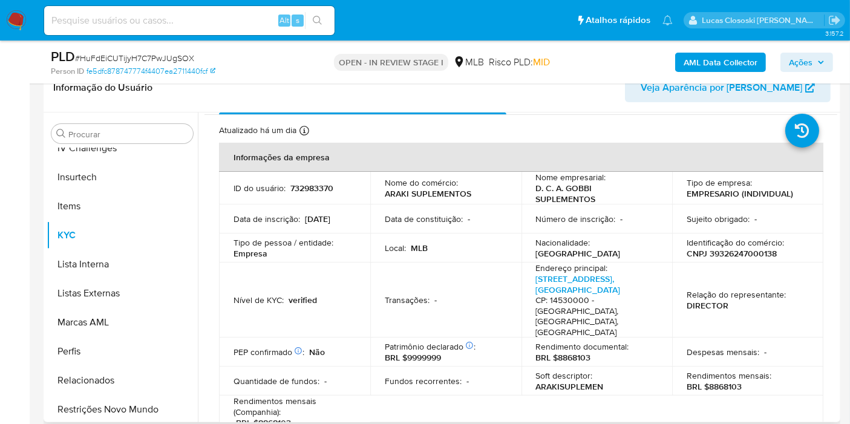
click at [730, 252] on p "CNPJ 39326247000138" at bounding box center [732, 253] width 90 height 11
copy p "39326247000138"
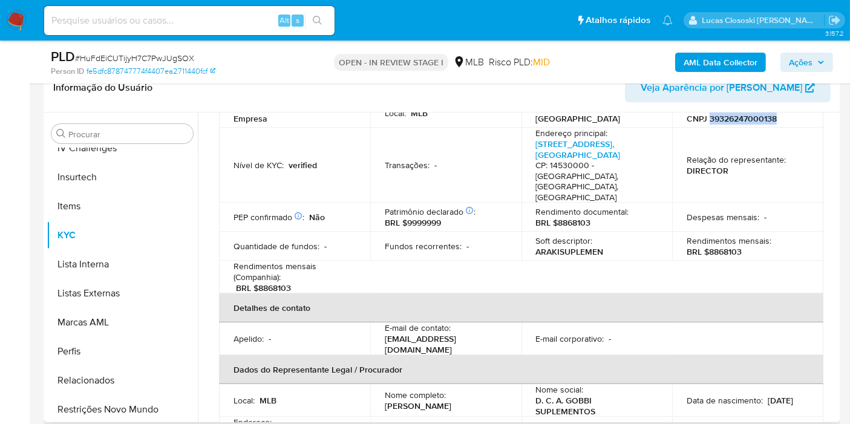
scroll to position [95, 0]
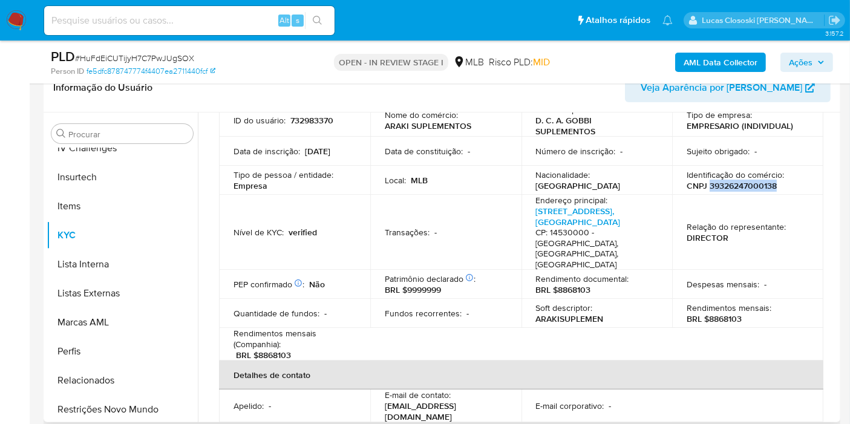
copy p "39326247000138"
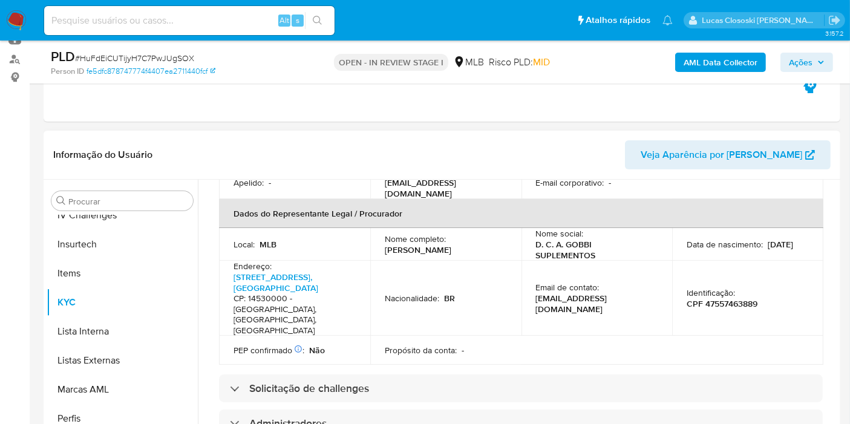
scroll to position [336, 0]
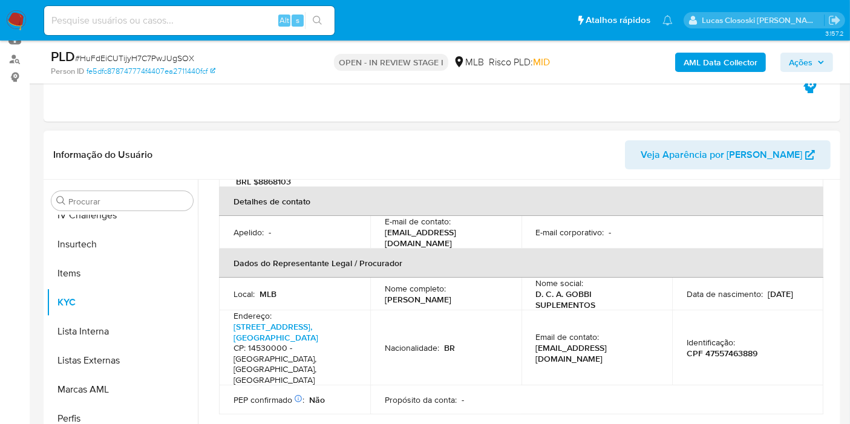
drag, startPoint x: 375, startPoint y: 287, endPoint x: 498, endPoint y: 279, distance: 123.1
click at [498, 279] on td "Nome completo : Dabita Cristina Araki Gobbi" at bounding box center [445, 294] width 151 height 33
copy p "Dabita Cristina Araki Gobbi"
drag, startPoint x: 386, startPoint y: 283, endPoint x: 491, endPoint y: 280, distance: 104.7
click at [491, 283] on div "Nome completo : Dabita Cristina Araki Gobbi" at bounding box center [446, 294] width 122 height 22
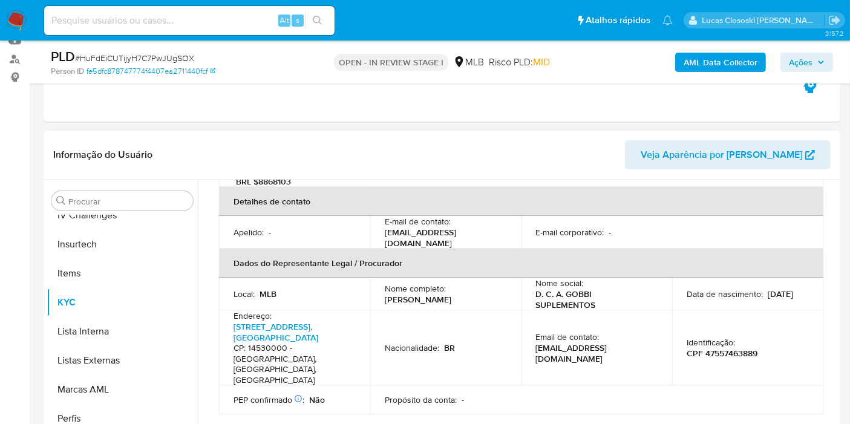
click at [730, 348] on p "CPF 47557463889" at bounding box center [722, 353] width 71 height 11
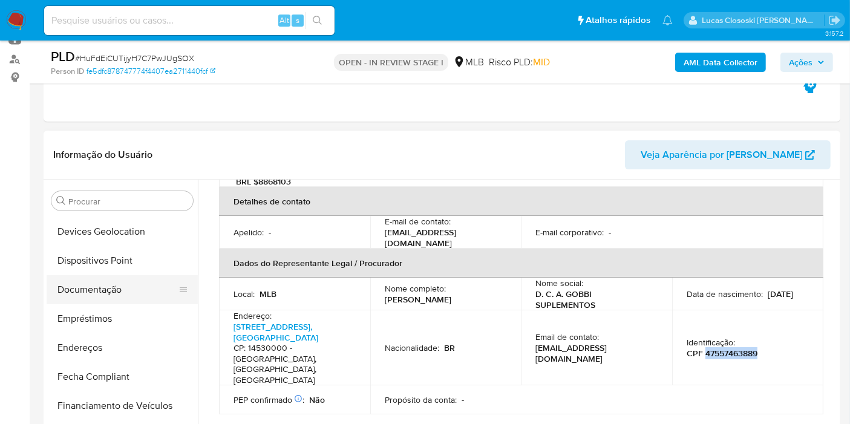
click at [101, 291] on button "Documentação" at bounding box center [118, 289] width 142 height 29
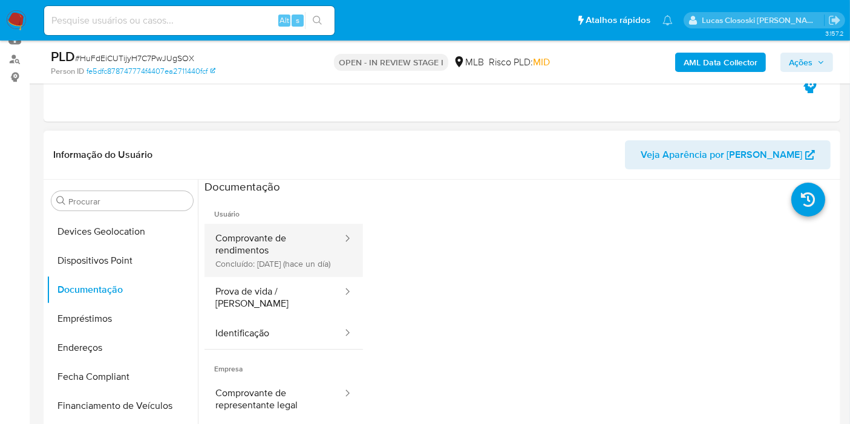
click at [237, 265] on button "Comprovante de rendimentos Concluído: 03/09/2025 (hace un día)" at bounding box center [273, 250] width 139 height 53
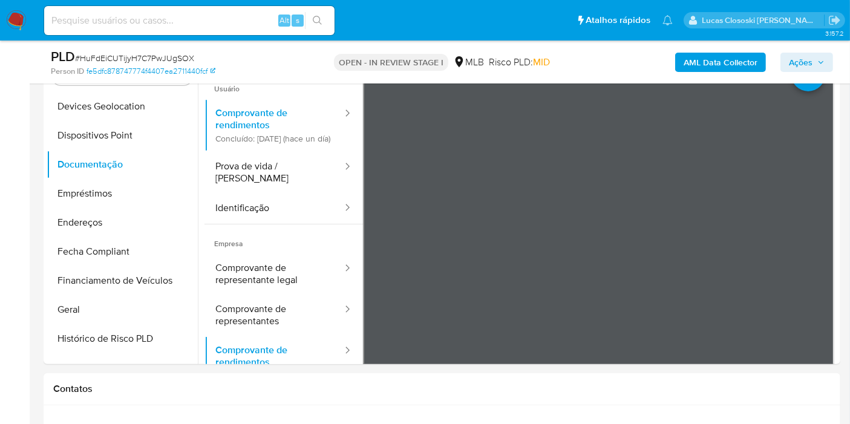
scroll to position [403, 0]
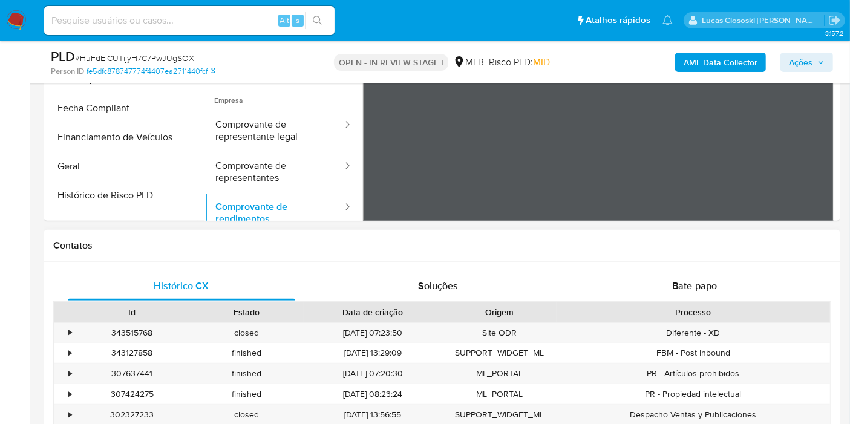
click at [757, 306] on div "Processo" at bounding box center [693, 312] width 256 height 12
click at [744, 295] on div "Bate-papo" at bounding box center [694, 286] width 227 height 29
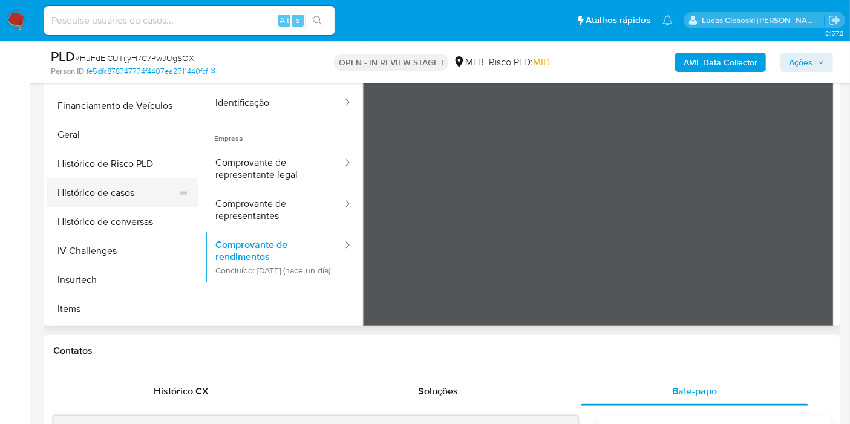
scroll to position [269, 0]
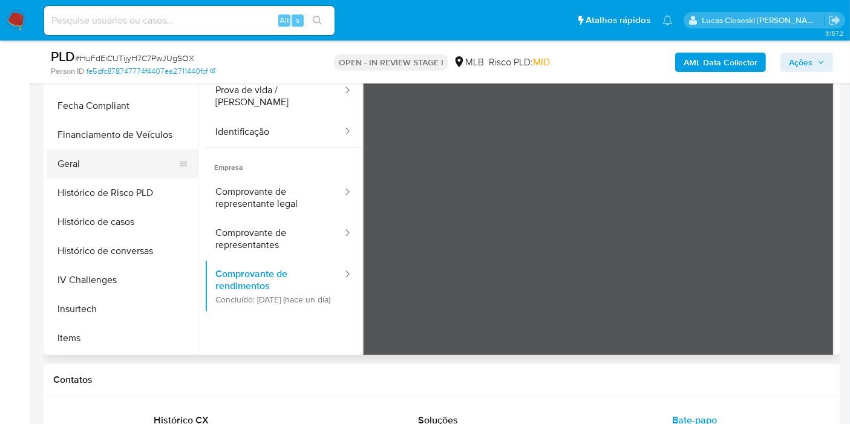
click at [101, 160] on button "Geral" at bounding box center [118, 163] width 142 height 29
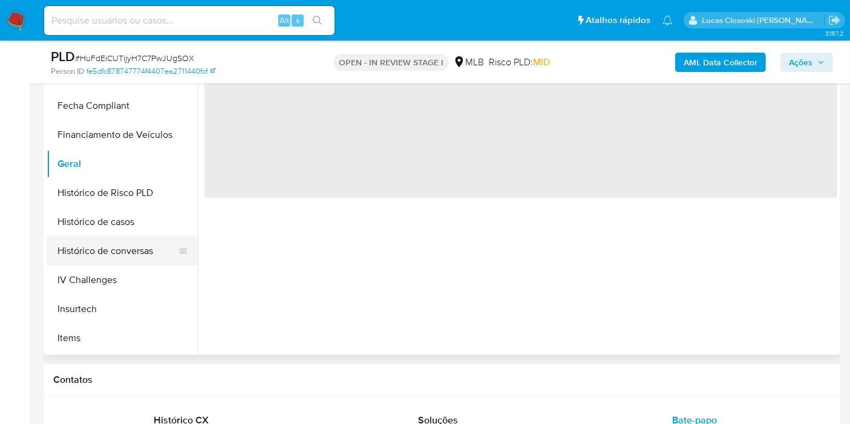
scroll to position [540, 0]
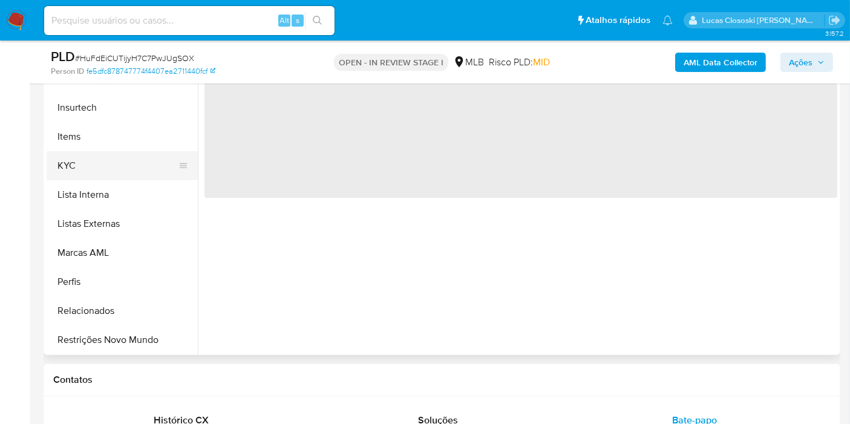
click at [83, 162] on button "KYC" at bounding box center [118, 165] width 142 height 29
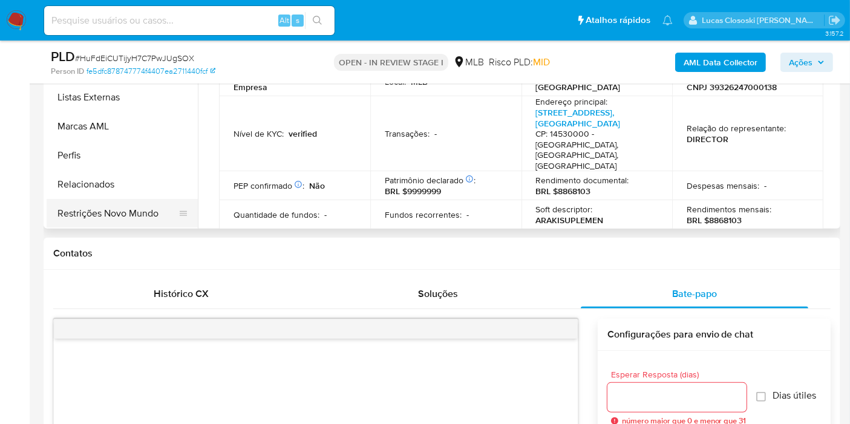
scroll to position [336, 0]
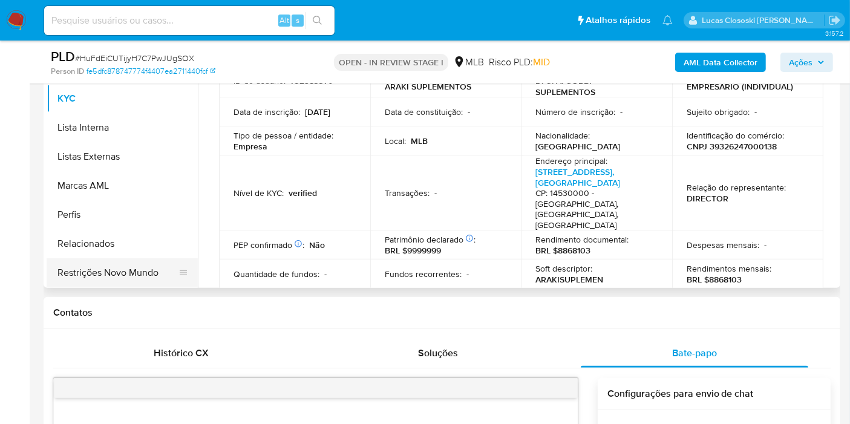
click at [126, 283] on button "Restrições Novo Mundo" at bounding box center [118, 272] width 142 height 29
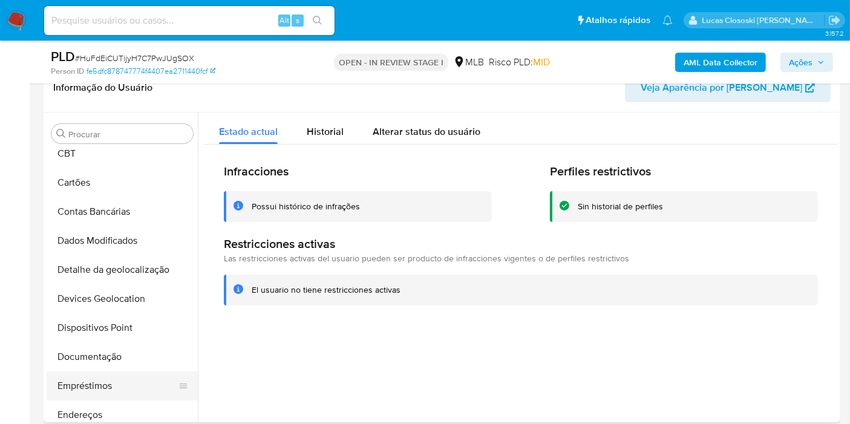
scroll to position [134, 0]
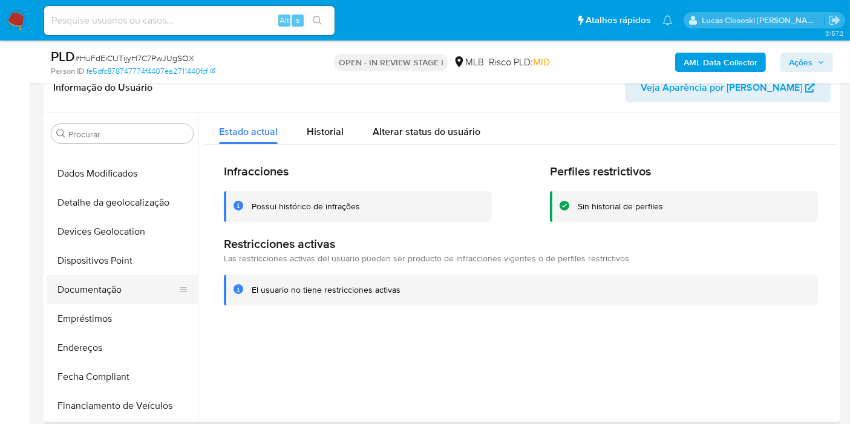
click at [121, 283] on button "Documentação" at bounding box center [118, 289] width 142 height 29
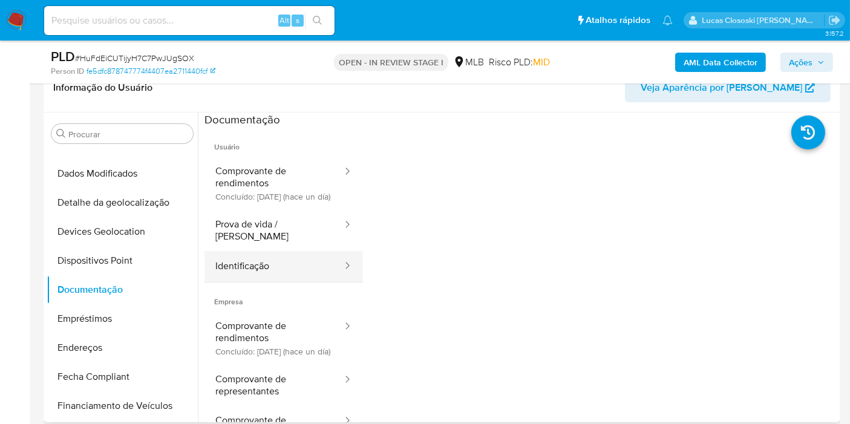
click at [276, 261] on button "Identificação" at bounding box center [273, 266] width 139 height 31
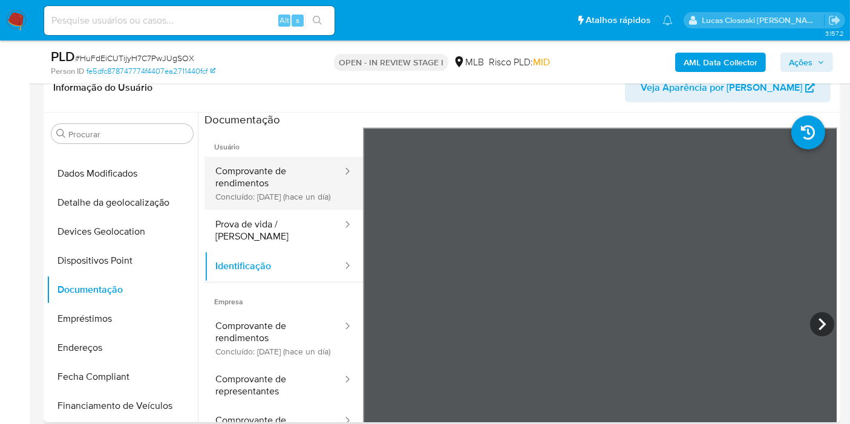
click at [276, 192] on button "Comprovante de rendimentos Concluído: 03/09/2025 (hace un día)" at bounding box center [273, 183] width 139 height 53
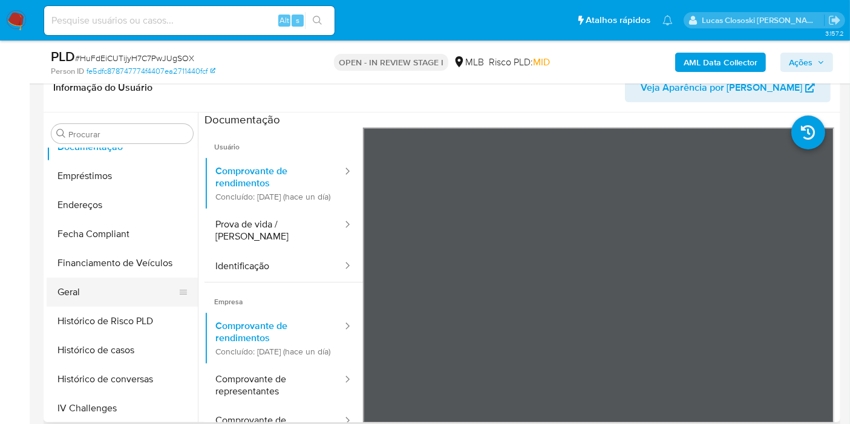
scroll to position [403, 0]
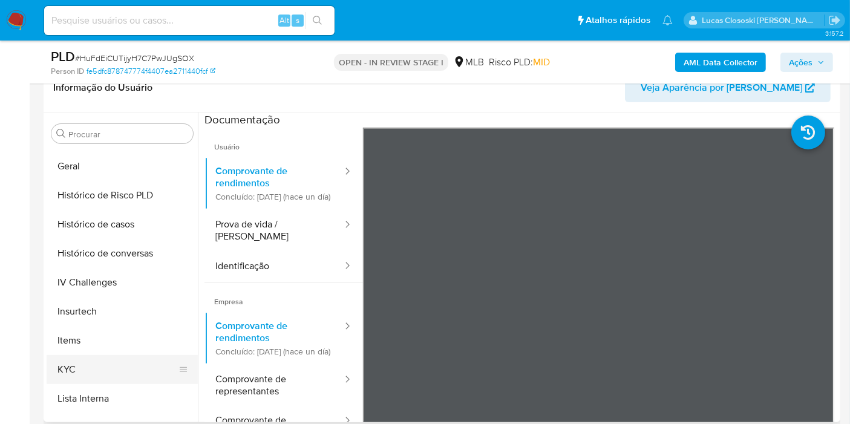
click at [110, 361] on button "KYC" at bounding box center [118, 369] width 142 height 29
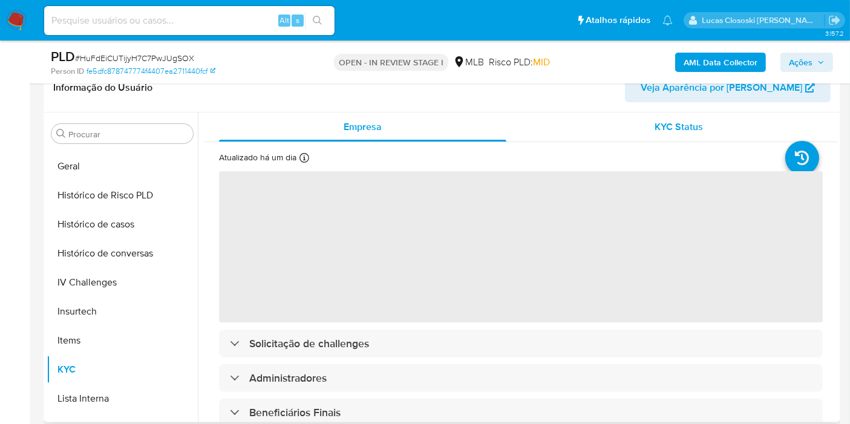
click at [641, 123] on div "KYC Status" at bounding box center [678, 127] width 287 height 29
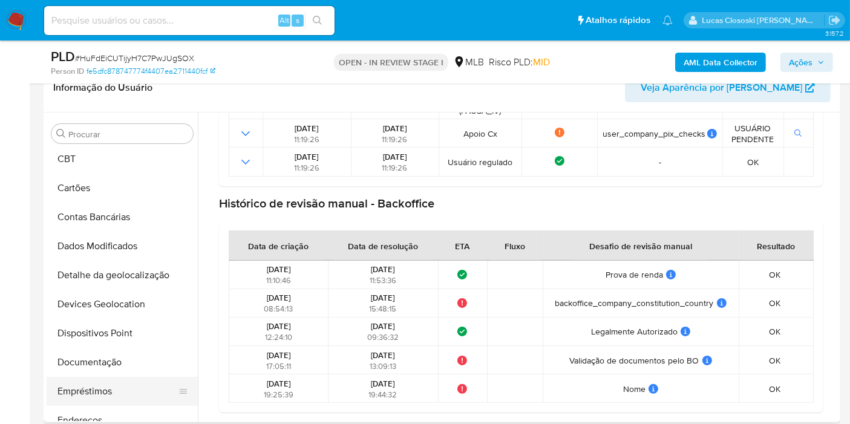
scroll to position [134, 0]
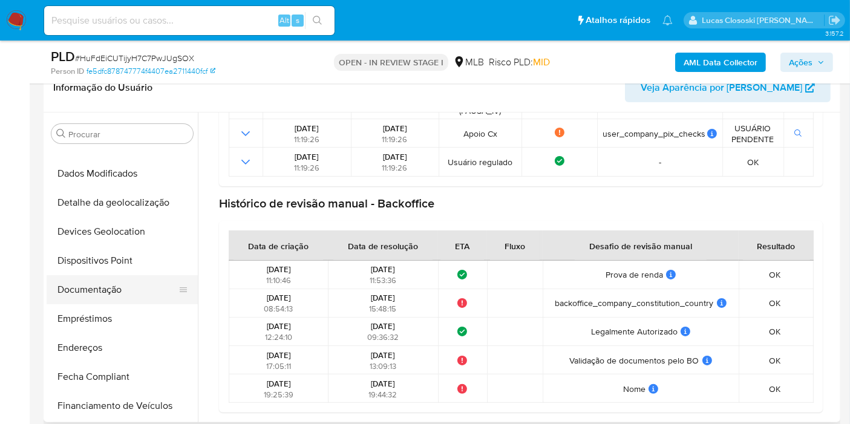
click at [100, 286] on button "Documentação" at bounding box center [118, 289] width 142 height 29
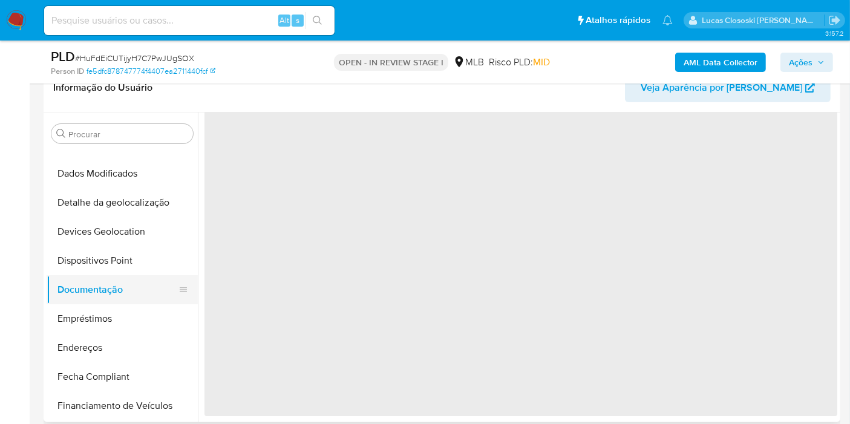
scroll to position [0, 0]
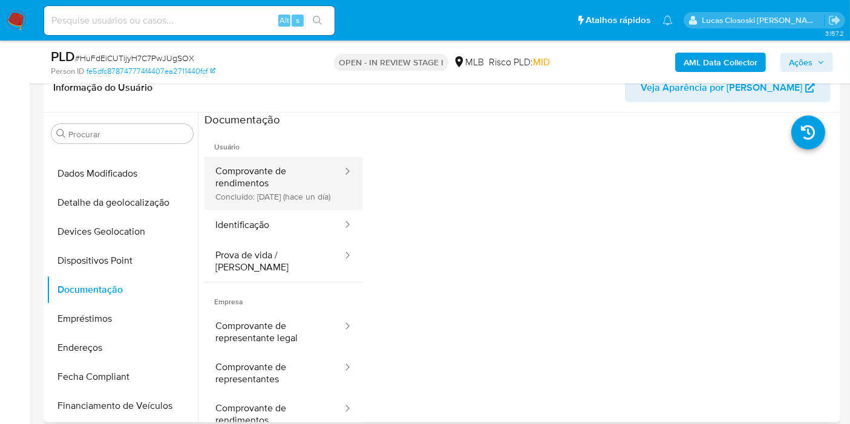
click at [289, 192] on button "Comprovante de rendimentos Concluído: 03/09/2025 (hace un día)" at bounding box center [273, 183] width 139 height 53
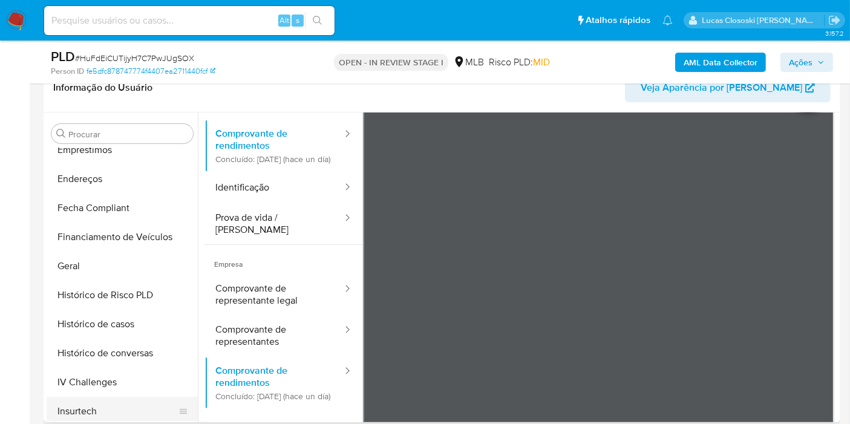
scroll to position [403, 0]
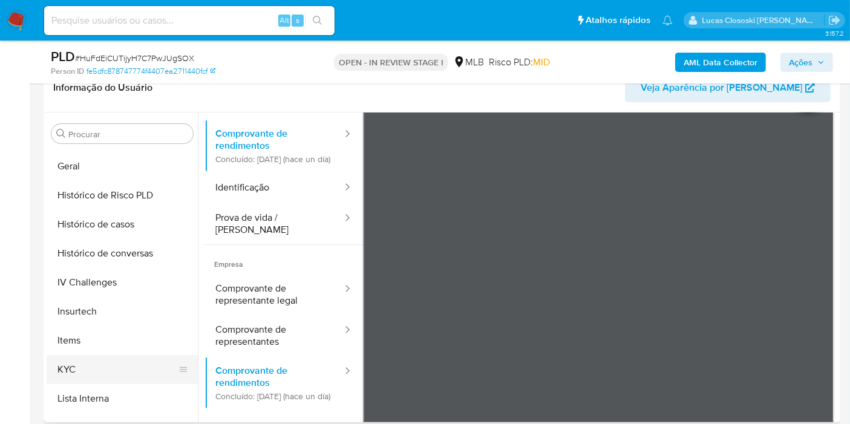
click at [96, 379] on button "KYC" at bounding box center [118, 369] width 142 height 29
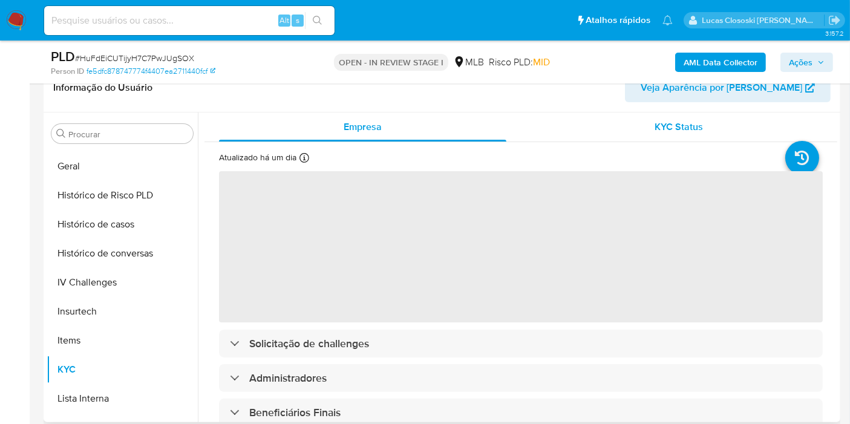
click at [664, 125] on span "KYC Status" at bounding box center [679, 127] width 48 height 14
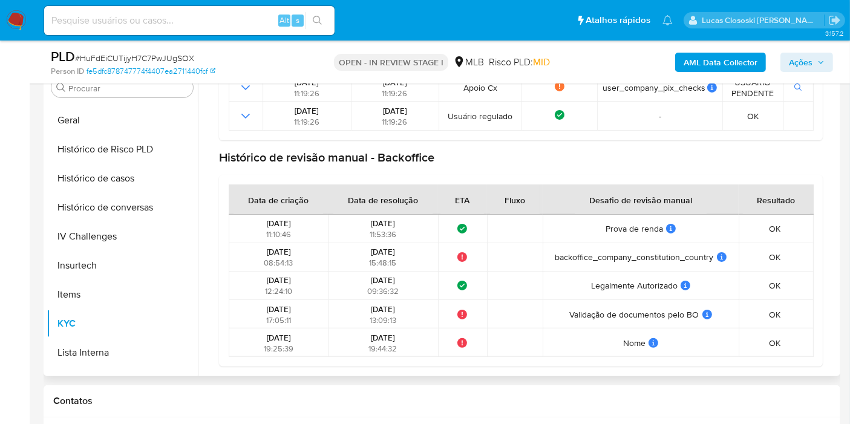
scroll to position [269, 0]
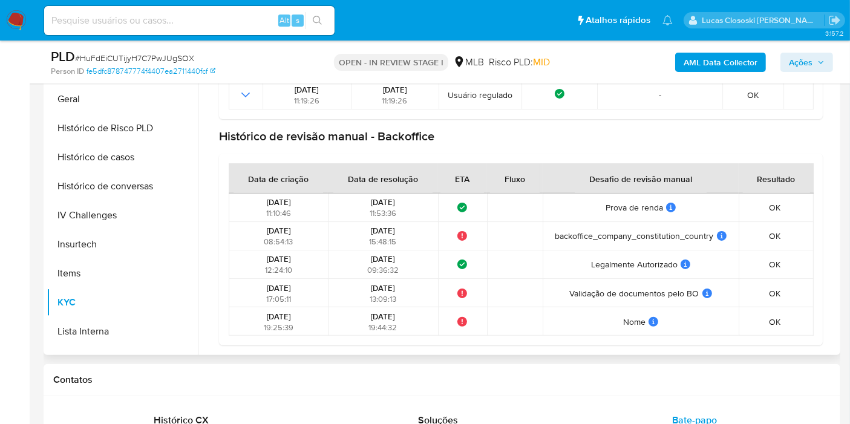
drag, startPoint x: 256, startPoint y: 198, endPoint x: 701, endPoint y: 206, distance: 445.3
click at [701, 206] on tr "03/09/2025 11:10:46 03/09/2025 11:53:36 O que significa este status? O tempo de…" at bounding box center [521, 208] width 585 height 28
click at [418, 129] on div "Histórico de revisão manual - Backoffice" at bounding box center [521, 136] width 604 height 15
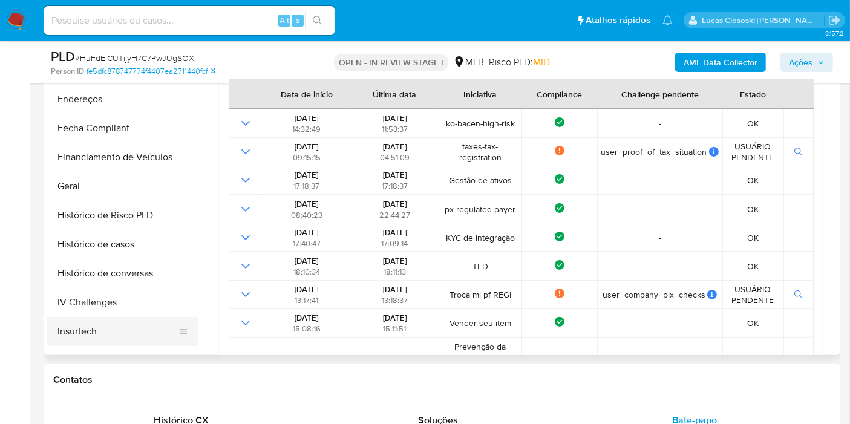
scroll to position [403, 0]
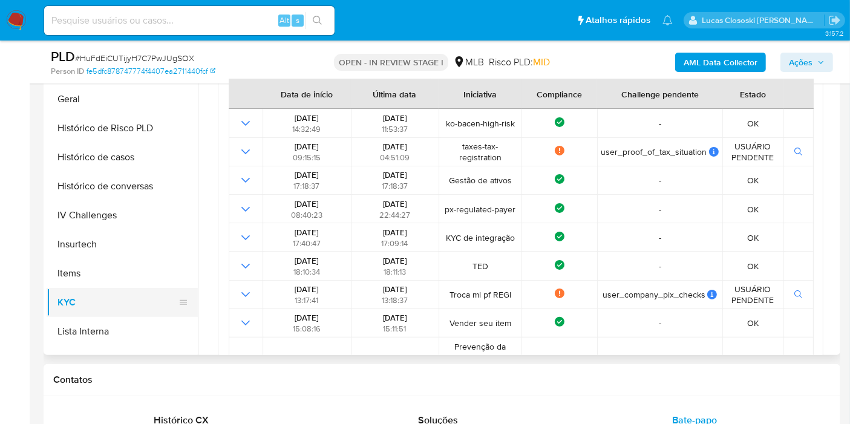
click at [88, 289] on button "KYC" at bounding box center [118, 302] width 142 height 29
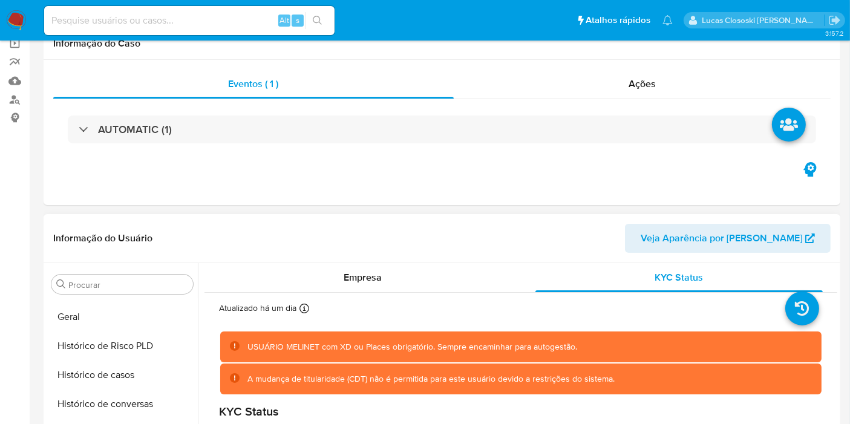
scroll to position [0, 0]
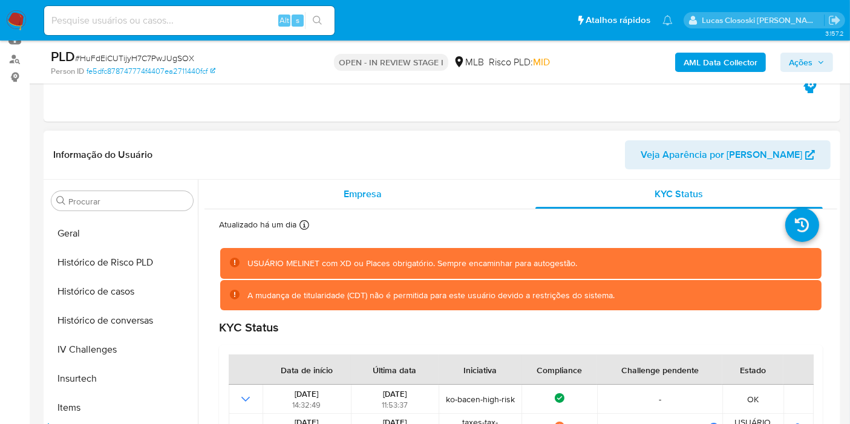
click at [360, 189] on span "Empresa" at bounding box center [363, 194] width 38 height 14
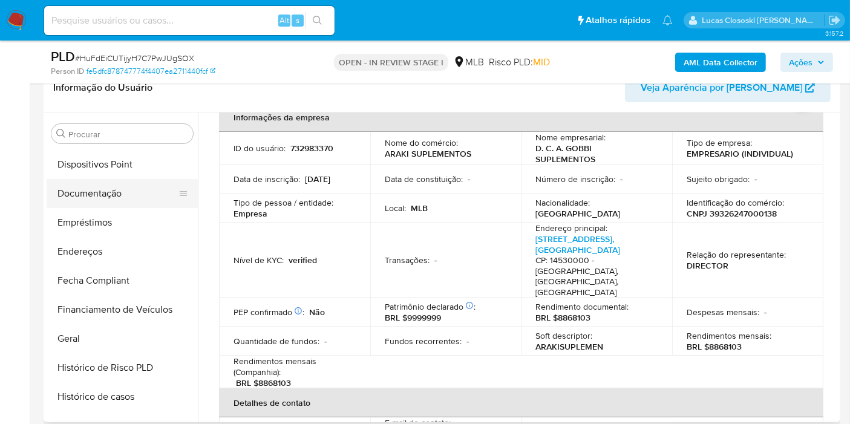
scroll to position [201, 0]
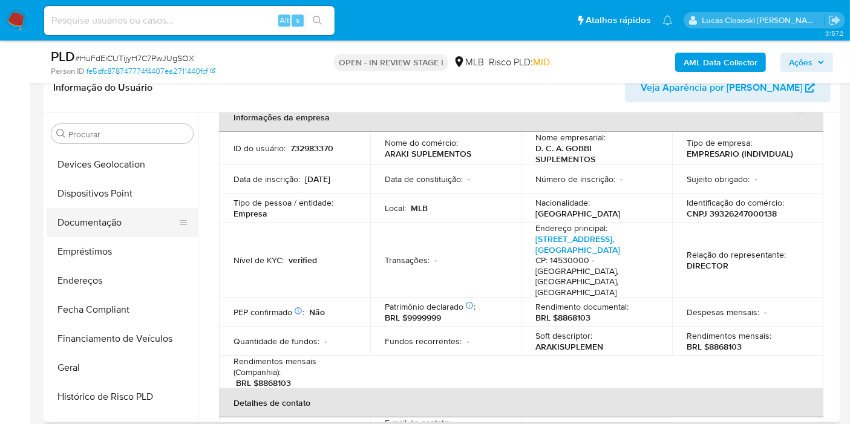
click at [104, 208] on button "Documentação" at bounding box center [118, 222] width 142 height 29
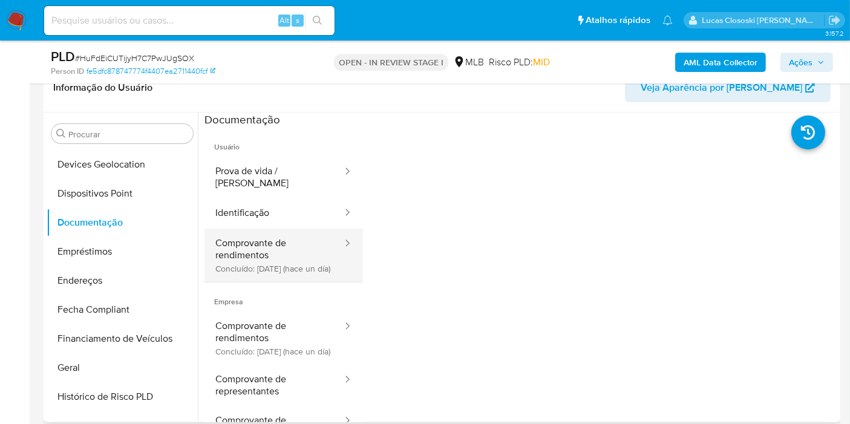
click at [269, 237] on button "Comprovante de rendimentos Concluído: 03/09/2025 (hace un día)" at bounding box center [273, 255] width 139 height 53
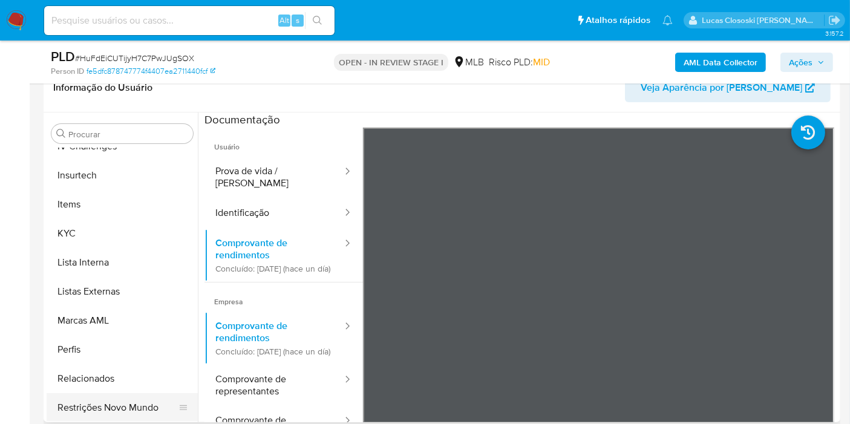
scroll to position [540, 0]
click at [136, 410] on button "Restrições Novo Mundo" at bounding box center [118, 407] width 142 height 29
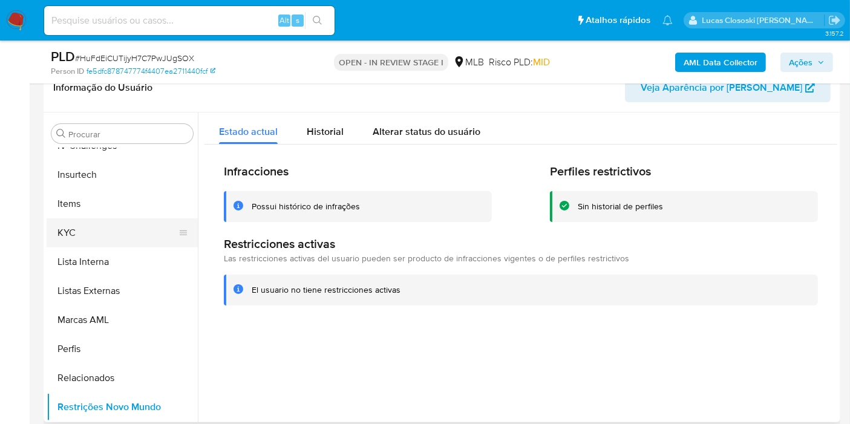
click at [122, 227] on button "KYC" at bounding box center [118, 232] width 142 height 29
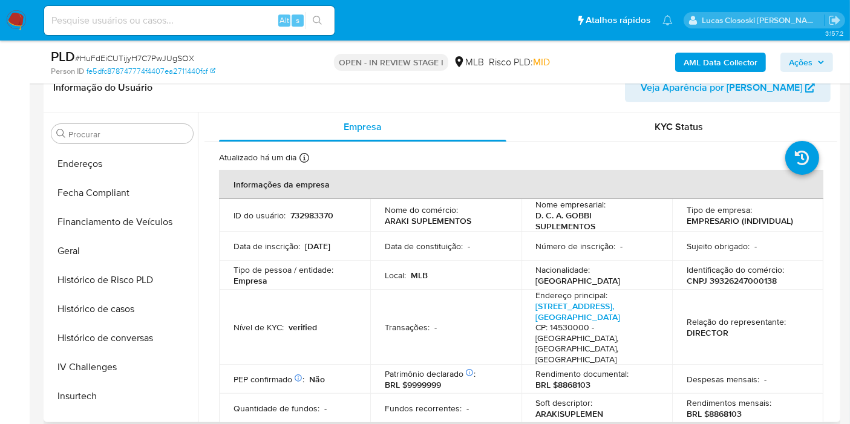
scroll to position [204, 0]
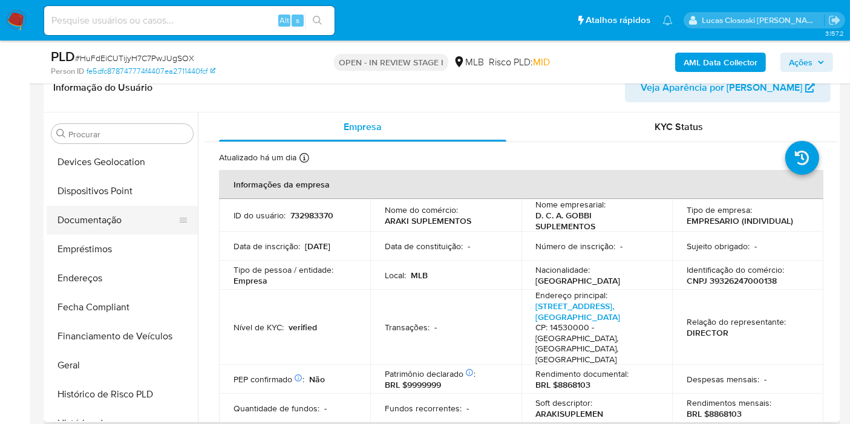
click at [108, 209] on button "Documentação" at bounding box center [118, 220] width 142 height 29
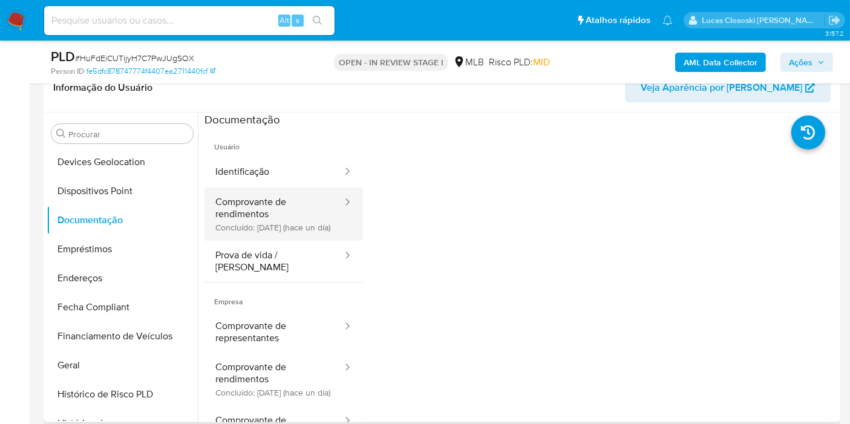
click at [264, 192] on button "Comprovante de rendimentos Concluído: 03/09/2025 (hace un día)" at bounding box center [273, 214] width 139 height 53
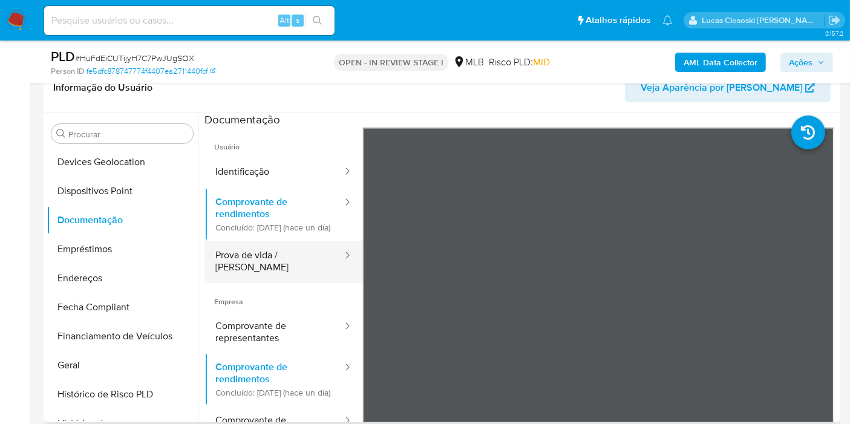
click at [237, 275] on button "Prova de vida / Selfie" at bounding box center [273, 261] width 139 height 41
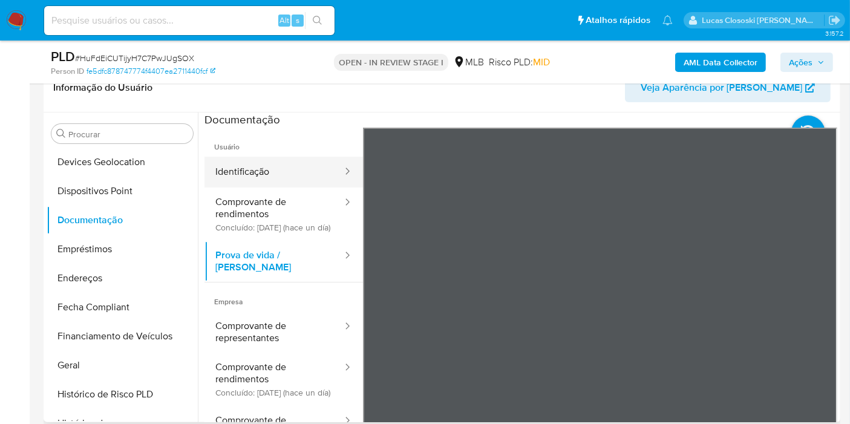
click at [245, 186] on button "Identificação" at bounding box center [273, 172] width 139 height 31
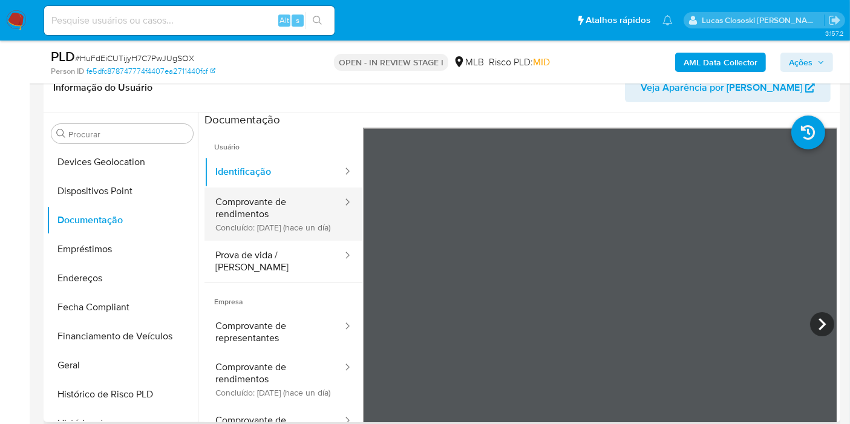
click at [251, 208] on button "Comprovante de rendimentos Concluído: 03/09/2025 (hace un día)" at bounding box center [273, 214] width 139 height 53
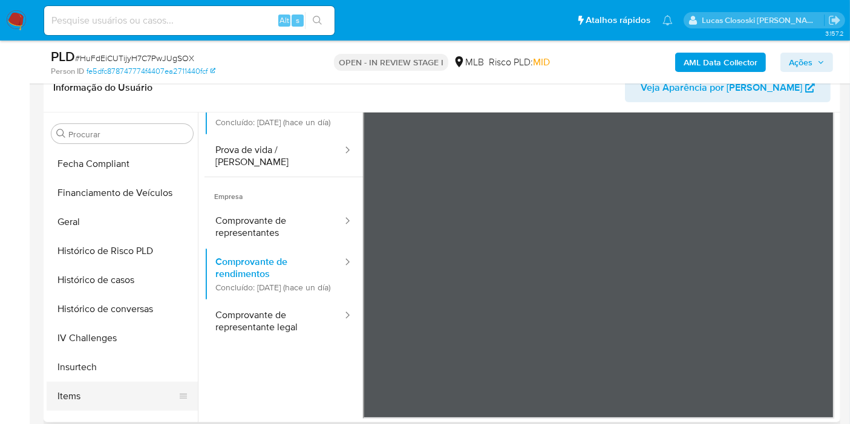
scroll to position [472, 0]
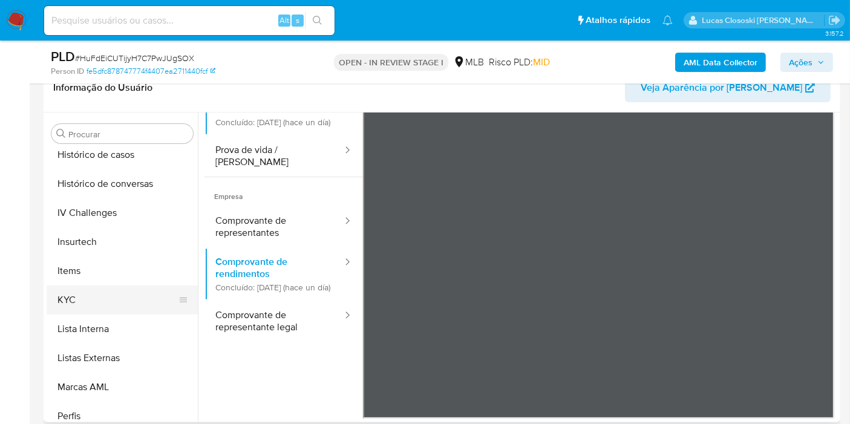
click at [90, 293] on button "KYC" at bounding box center [118, 300] width 142 height 29
